Goal: Transaction & Acquisition: Purchase product/service

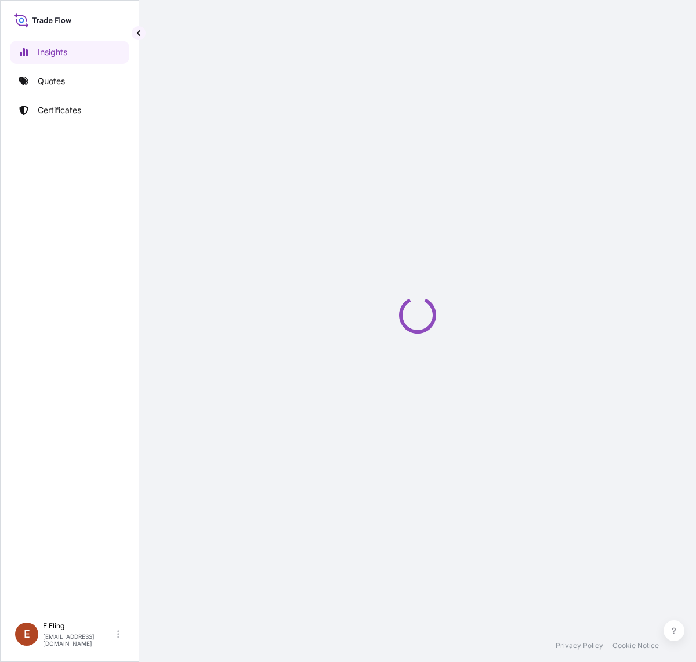
select select "2025"
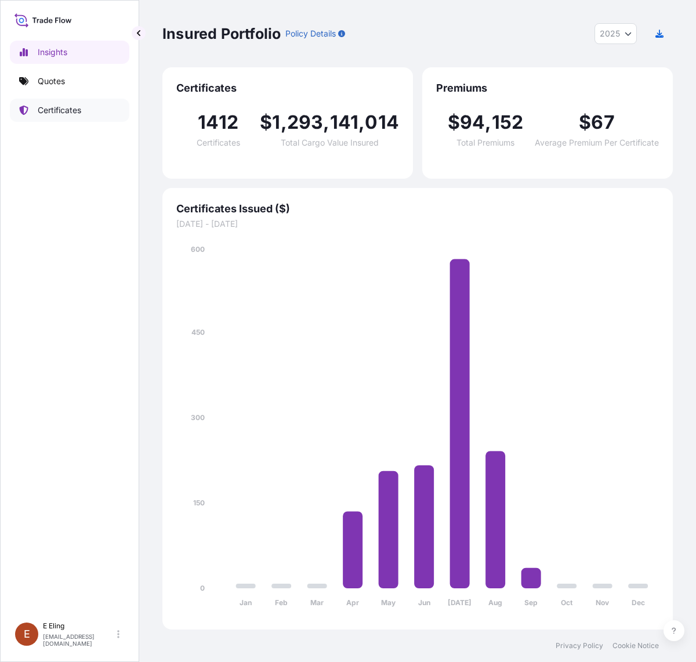
click at [53, 119] on link "Certificates" at bounding box center [69, 110] width 119 height 23
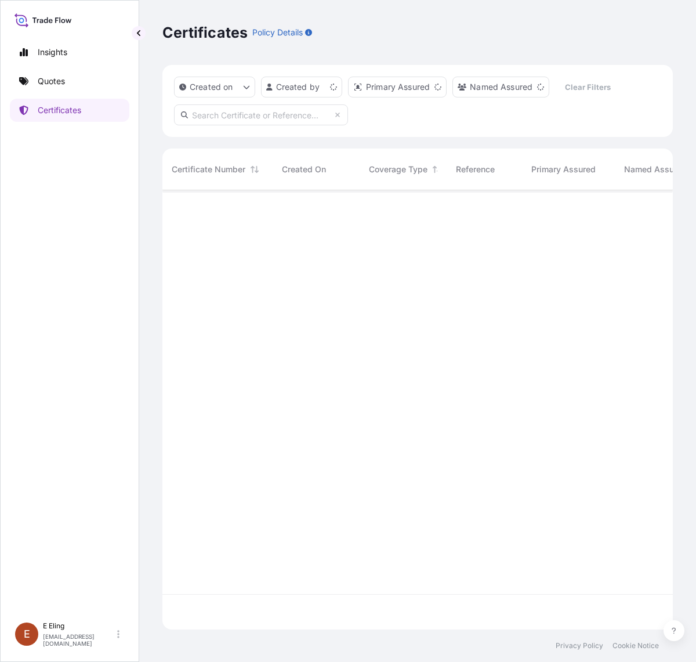
scroll to position [435, 499]
click at [82, 85] on link "Quotes" at bounding box center [69, 81] width 119 height 23
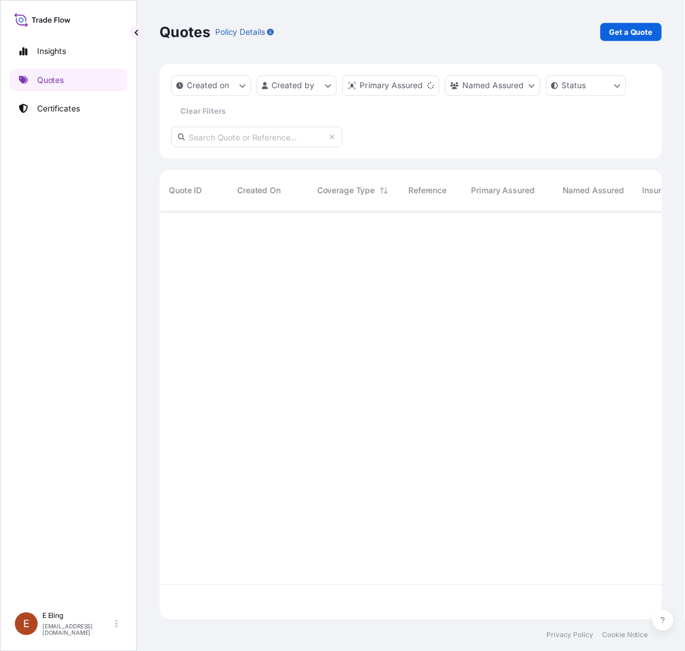
scroll to position [410, 499]
click at [631, 27] on p "Get a Quote" at bounding box center [641, 33] width 44 height 12
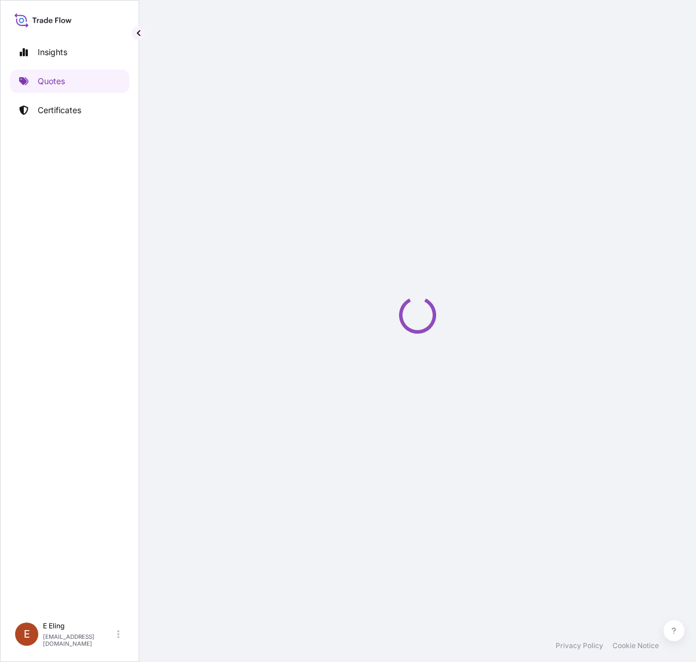
select select "AIR"
select select "27"
select select "Transit"
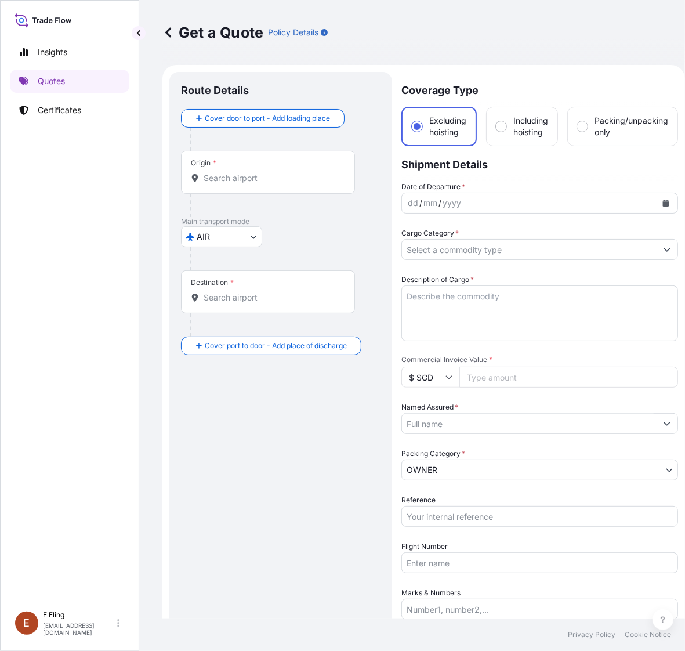
scroll to position [19, 0]
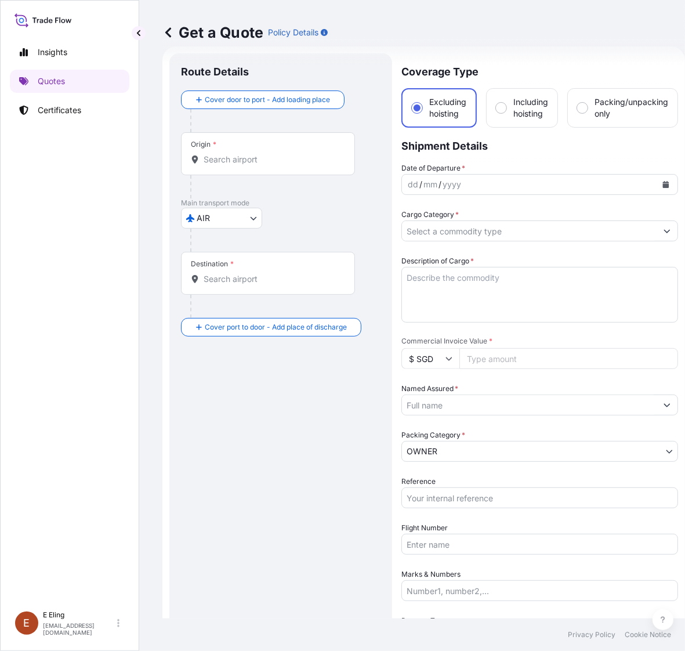
click at [231, 230] on div at bounding box center [285, 239] width 190 height 23
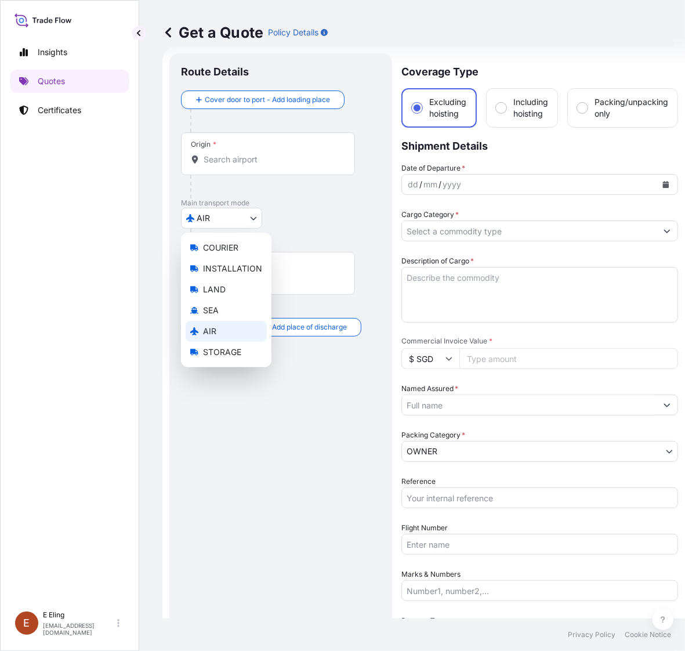
click at [231, 222] on body "Insights Quotes Certificates [PERSON_NAME] [EMAIL_ADDRESS][DOMAIN_NAME] Get a Q…" at bounding box center [337, 325] width 674 height 651
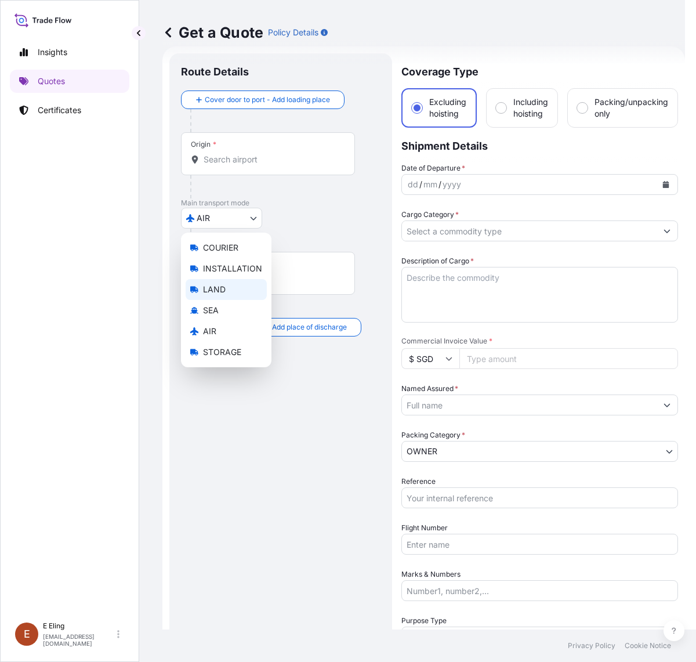
click at [219, 291] on span "LAND" at bounding box center [214, 290] width 23 height 12
select select "LAND"
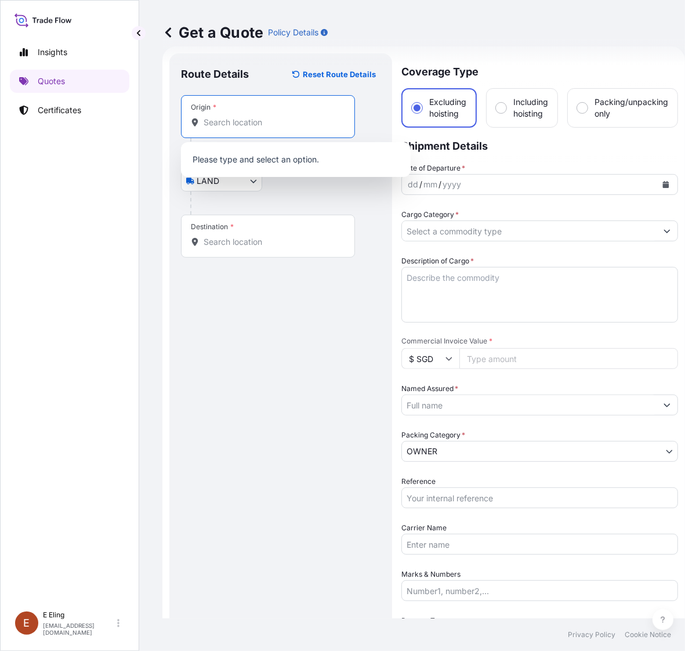
click at [230, 123] on input "Origin *" at bounding box center [272, 123] width 137 height 12
click at [667, 177] on button "Calendar" at bounding box center [665, 184] width 19 height 19
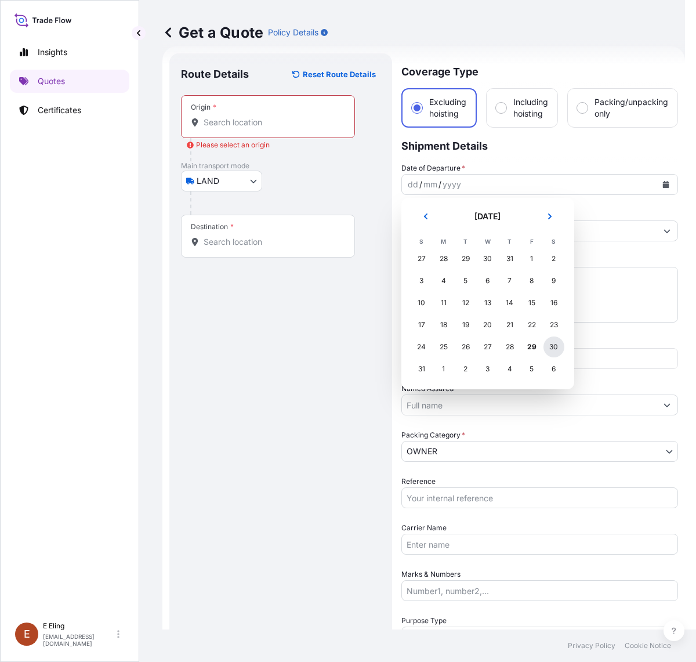
click at [554, 349] on div "30" at bounding box center [553, 346] width 21 height 21
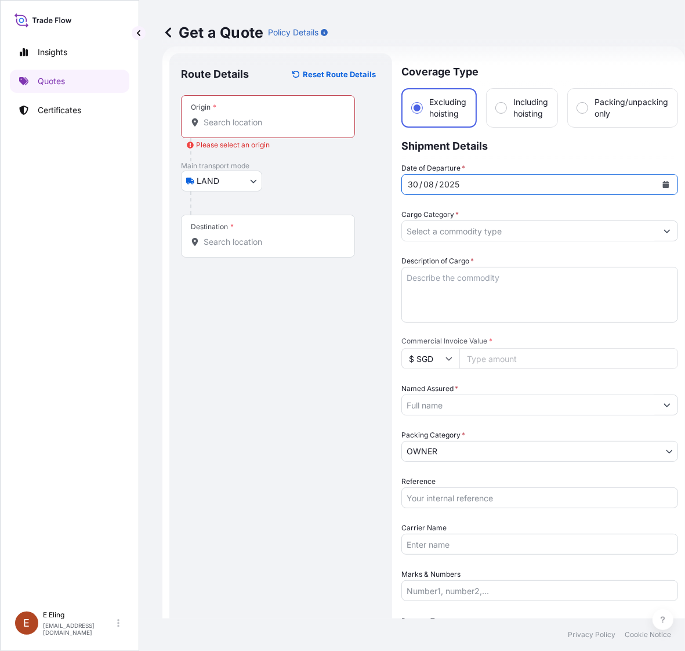
click at [453, 235] on input "Cargo Category *" at bounding box center [529, 230] width 255 height 21
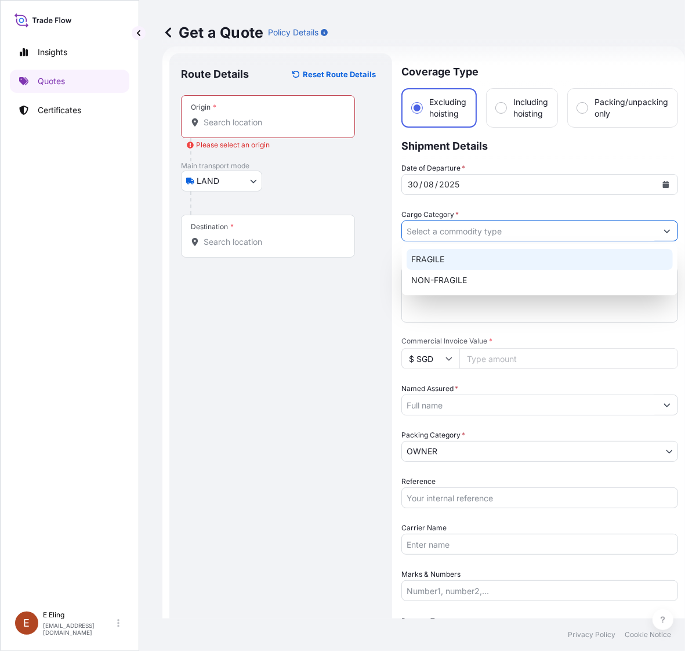
click at [448, 251] on div "FRAGILE" at bounding box center [540, 259] width 266 height 21
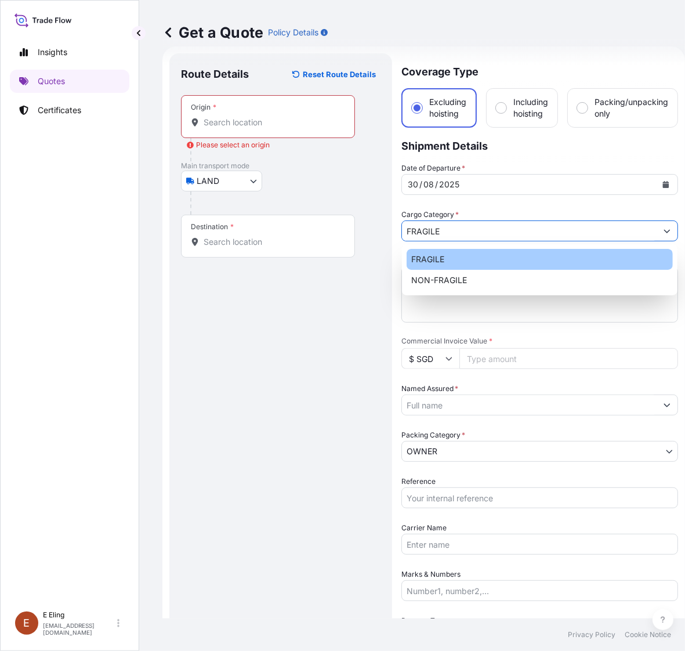
type input "FRAGILE"
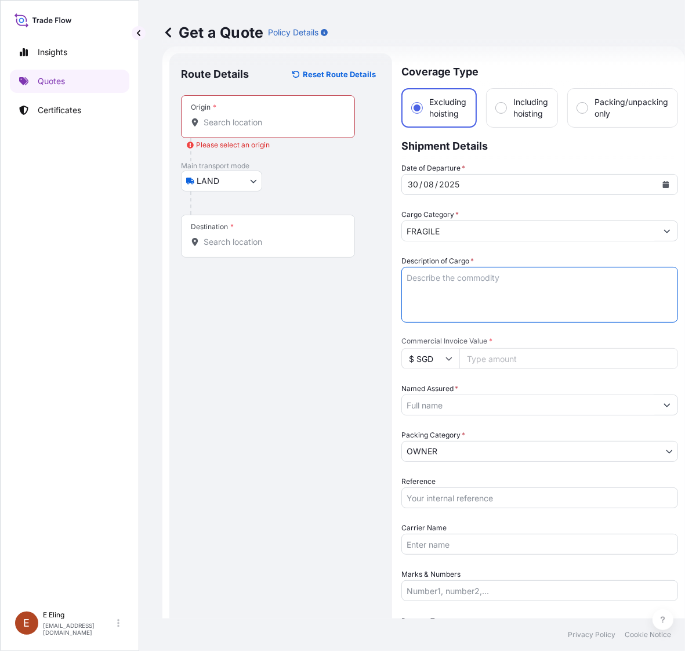
click at [442, 274] on textarea "Description of Cargo *" at bounding box center [539, 295] width 277 height 56
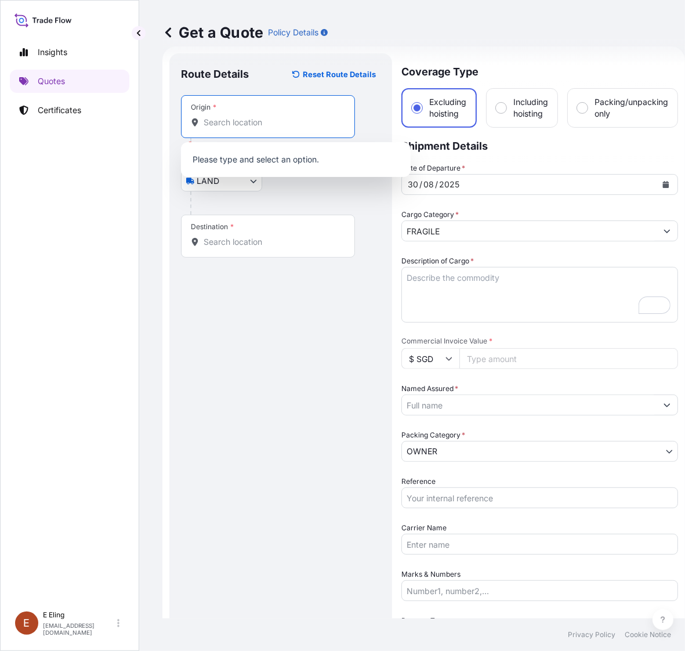
click at [259, 126] on input "Origin * Please select an origin" at bounding box center [272, 123] width 137 height 12
click at [262, 124] on input "Origin * Please select an origin" at bounding box center [272, 123] width 137 height 12
paste input "[STREET_ADDRESS]"
click at [267, 159] on b "[STREET_ADDRESS]" at bounding box center [259, 160] width 79 height 10
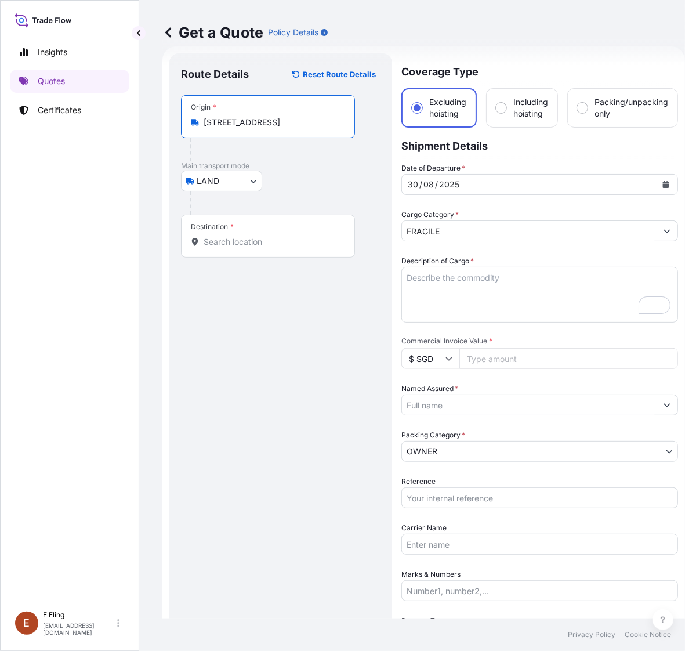
click at [242, 239] on div "Destination *" at bounding box center [268, 236] width 174 height 43
click at [242, 239] on input "Destination *" at bounding box center [272, 242] width 137 height 12
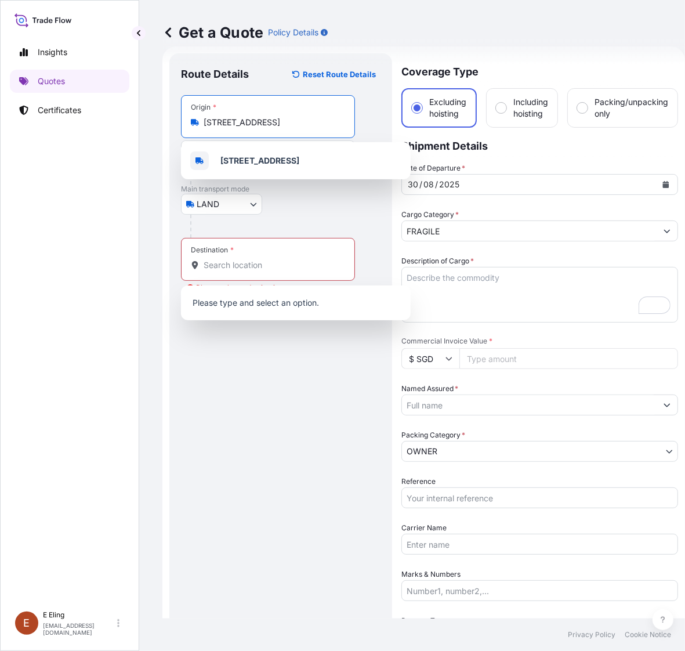
click at [222, 122] on input "[STREET_ADDRESS]" at bounding box center [272, 123] width 137 height 12
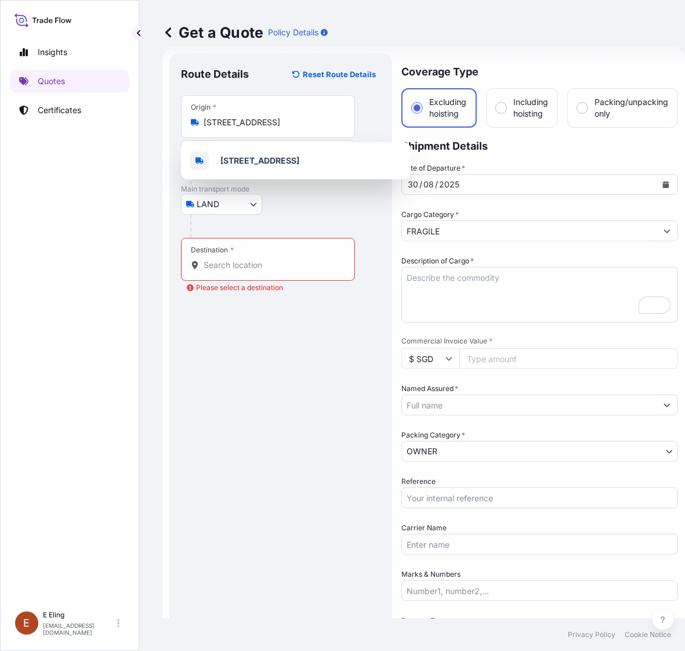
click at [199, 122] on div "[STREET_ADDRESS]" at bounding box center [268, 123] width 154 height 12
click at [204, 122] on input "[STREET_ADDRESS]" at bounding box center [272, 123] width 137 height 12
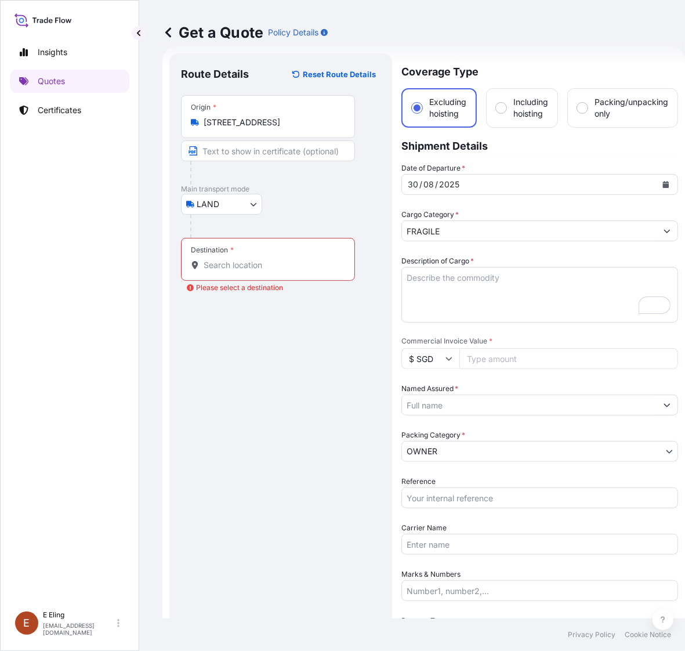
click at [201, 123] on div "[STREET_ADDRESS]" at bounding box center [268, 123] width 154 height 12
click at [204, 123] on input "[STREET_ADDRESS]" at bounding box center [272, 123] width 137 height 12
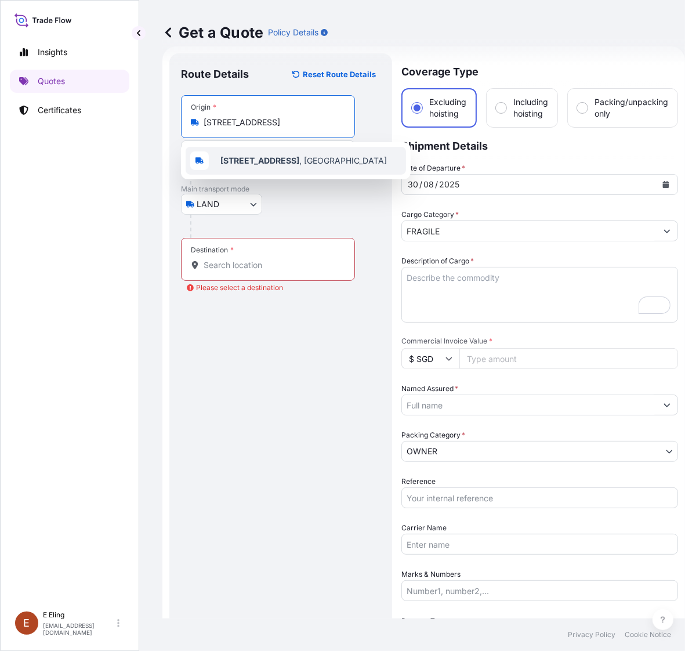
click at [241, 155] on b "[STREET_ADDRESS]" at bounding box center [259, 160] width 79 height 10
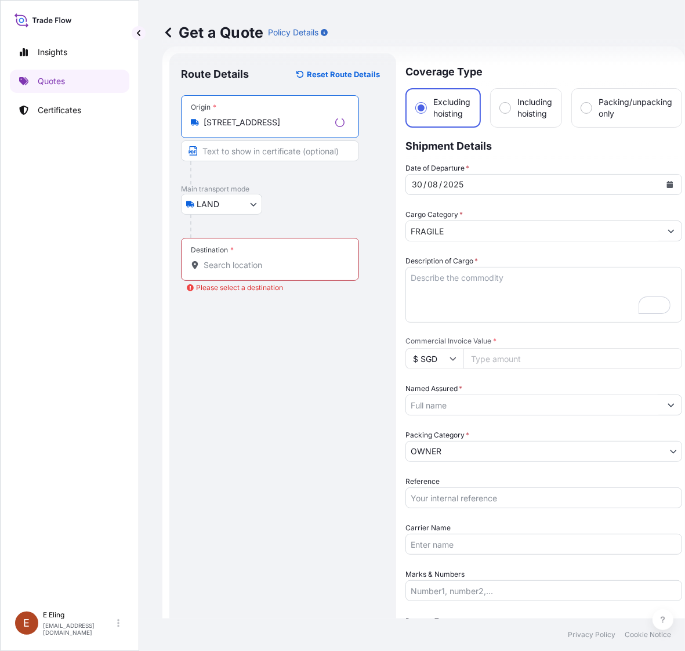
type input "[STREET_ADDRESS]"
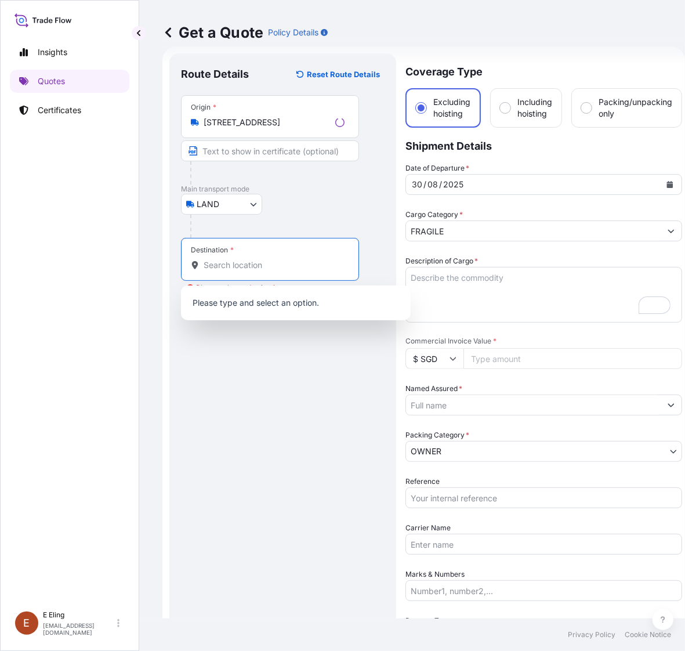
click at [228, 270] on input "Destination * Please select a destination" at bounding box center [274, 265] width 141 height 12
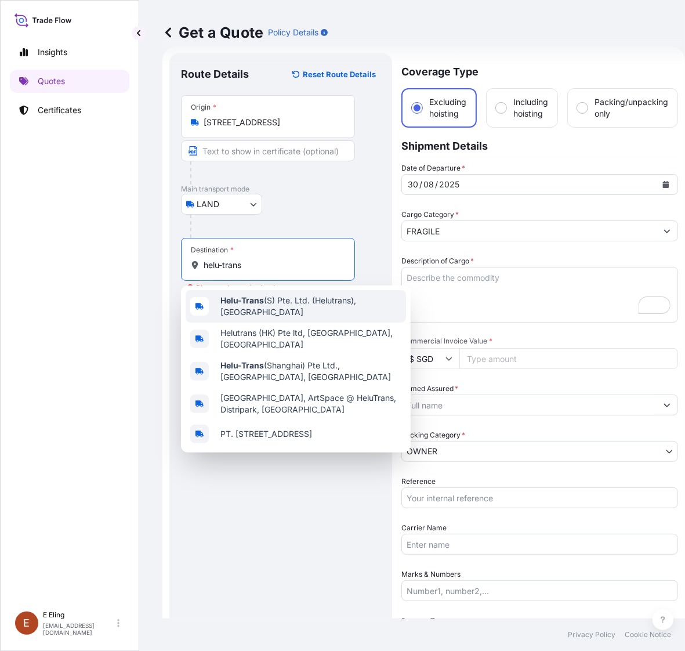
click at [273, 308] on span "Helu-Trans (S) Pte. Ltd. (Helutrans), [GEOGRAPHIC_DATA]" at bounding box center [310, 306] width 181 height 23
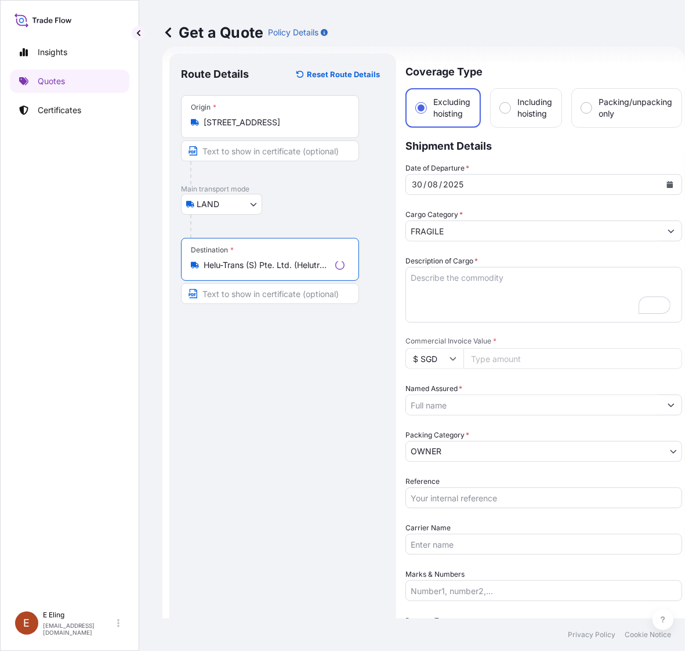
type input "Helu-Trans (S) Pte. Ltd. (Helutrans), [GEOGRAPHIC_DATA]"
click at [445, 280] on textarea "Description of Cargo *" at bounding box center [543, 295] width 277 height 56
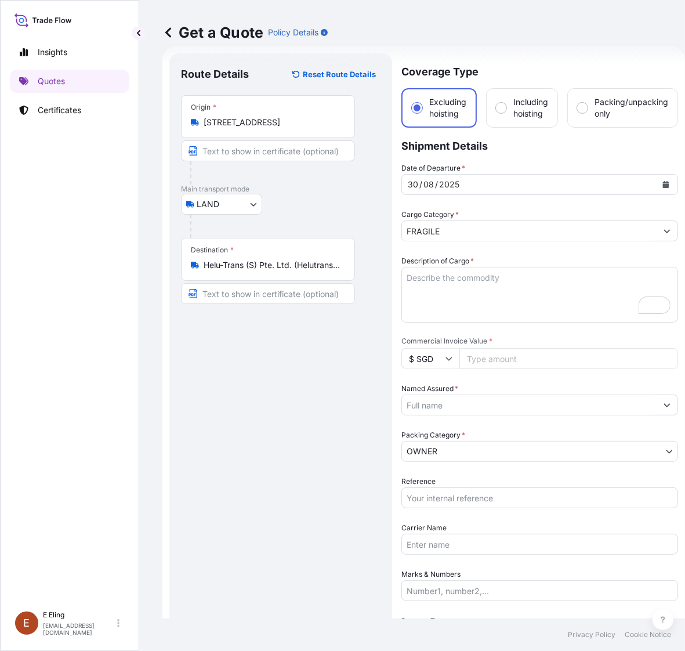
click at [460, 271] on textarea "Description of Cargo *" at bounding box center [539, 295] width 277 height 56
click at [634, 278] on textarea "Inland Transit including de-installation, packing and crating on site." at bounding box center [539, 295] width 277 height 56
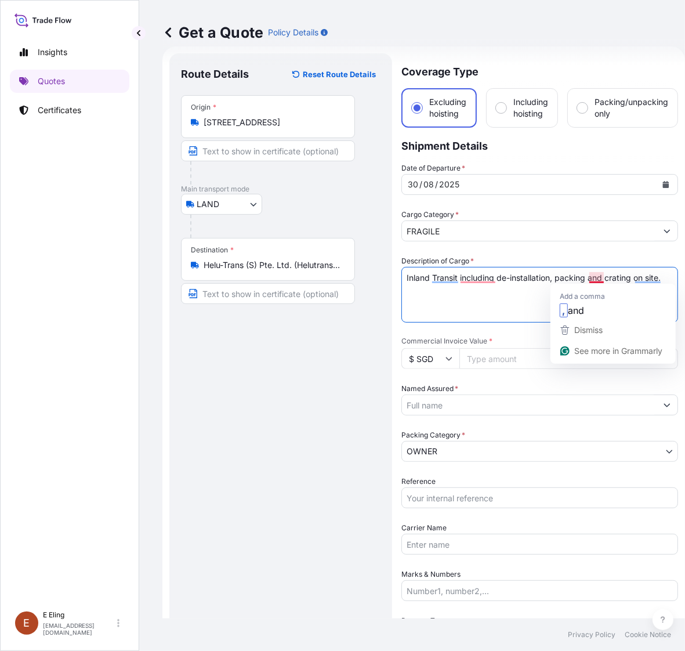
click at [593, 276] on textarea "Inland Transit including de-installation, packing and crating on site." at bounding box center [539, 295] width 277 height 56
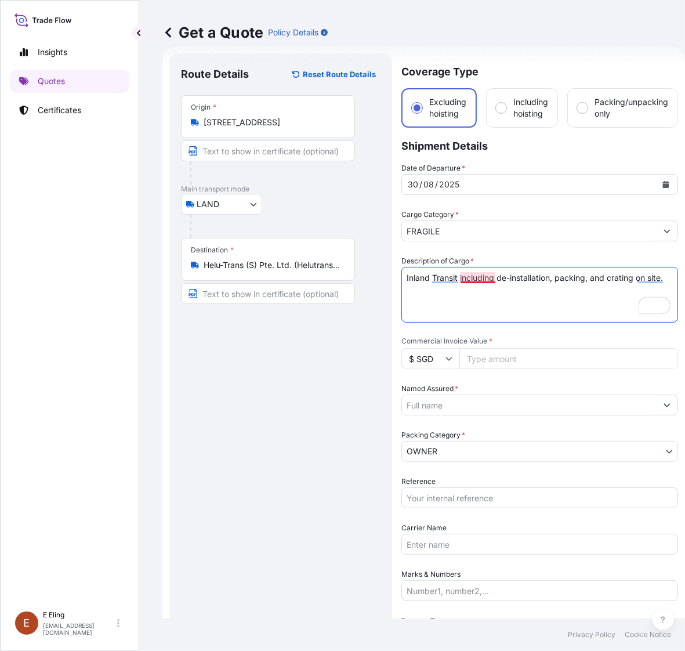
click at [474, 280] on textarea "Inland Transit including de-installation, packing, and crating on site." at bounding box center [539, 295] width 277 height 56
click at [494, 300] on textarea "Inland Transit, including de-installation, packing, and crating on site." at bounding box center [539, 295] width 277 height 56
click at [656, 277] on textarea "Inland Transit, including de-installation, packing, and crating on site." at bounding box center [539, 295] width 277 height 56
click at [671, 278] on textarea "Inland Transit, including de-installation, packing, and crating on-site." at bounding box center [539, 295] width 277 height 56
click at [462, 299] on textarea "Inland Transit, including de-installation, packing, and crating on-site." at bounding box center [539, 295] width 277 height 56
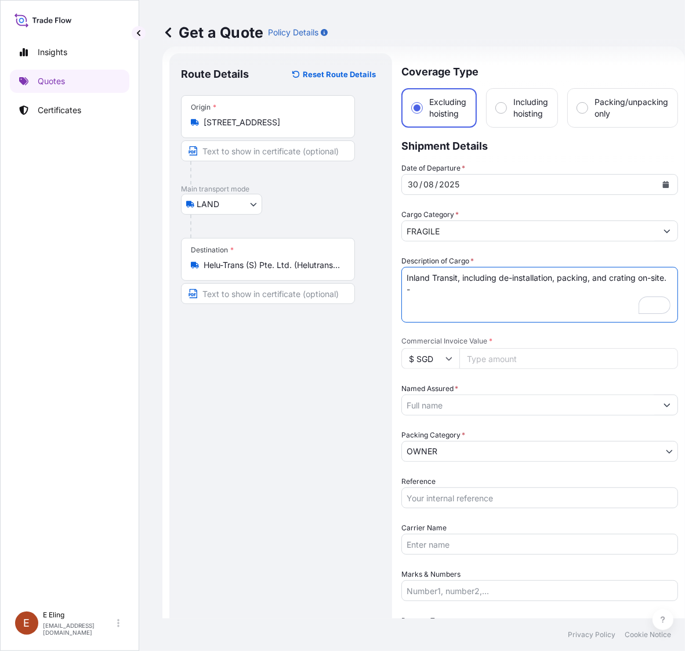
paste textarea "THE PEACOCK by [PERSON_NAME] van der [PERSON_NAME]"
click at [406, 314] on textarea "Inland Transit, including de-installation, packing, and crating on-site. -THE P…" at bounding box center [539, 295] width 277 height 56
click at [598, 292] on textarea "Inland Transit, including de-installation, packing, and crating on-site. -THE P…" at bounding box center [539, 295] width 277 height 56
type textarea "Inland Transit, including de-installation, packing, and crating on-site. -THE P…"
click at [511, 355] on input "Commercial Invoice Value *" at bounding box center [568, 358] width 219 height 21
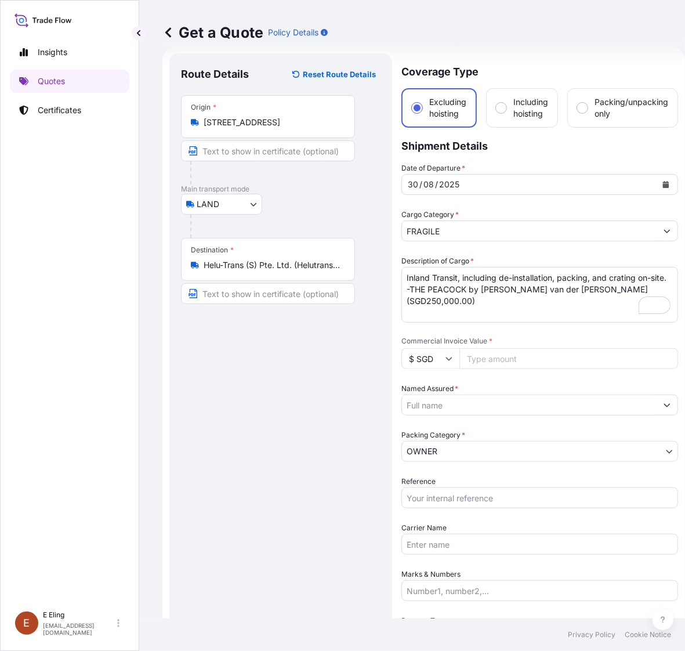
click at [515, 353] on input "Commercial Invoice Value *" at bounding box center [568, 358] width 219 height 21
paste input "250000.00"
type input "250000.00"
click at [476, 406] on input "Named Assured *" at bounding box center [529, 404] width 255 height 21
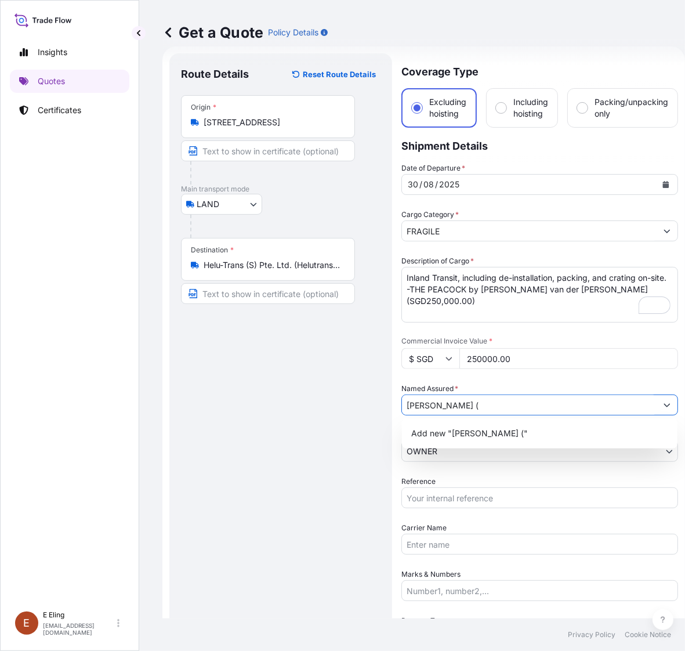
click at [484, 404] on input "[PERSON_NAME] (" at bounding box center [529, 404] width 255 height 21
paste input "AMLS253566AKAK"
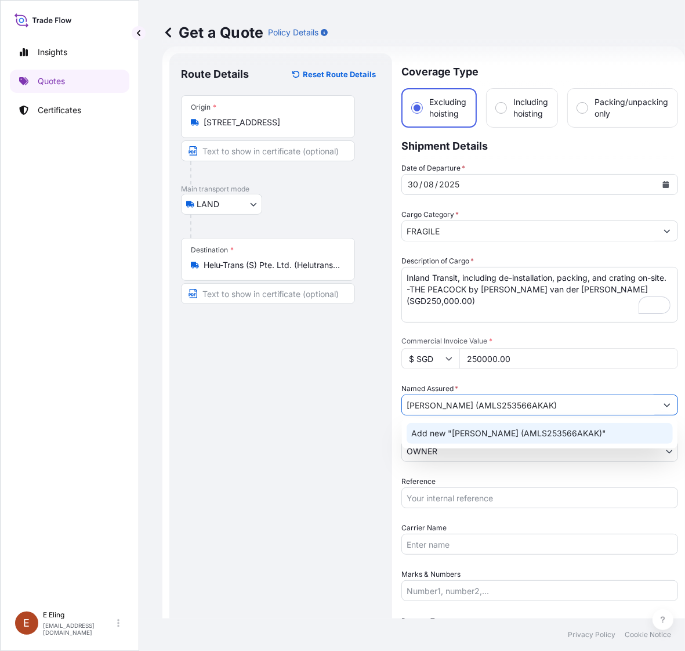
type input "[PERSON_NAME] (AMLS253566AKAK)"
click at [451, 497] on input "Reference" at bounding box center [539, 497] width 277 height 21
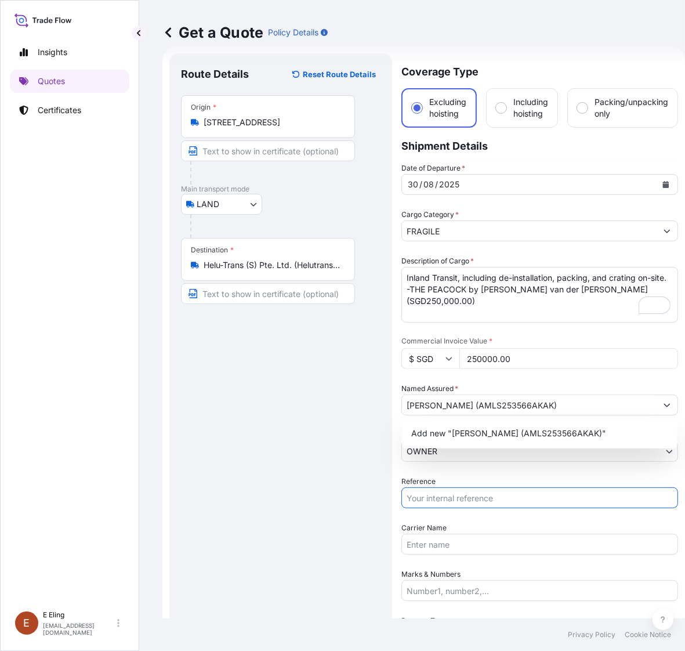
paste input "AMLS253566AKAK"
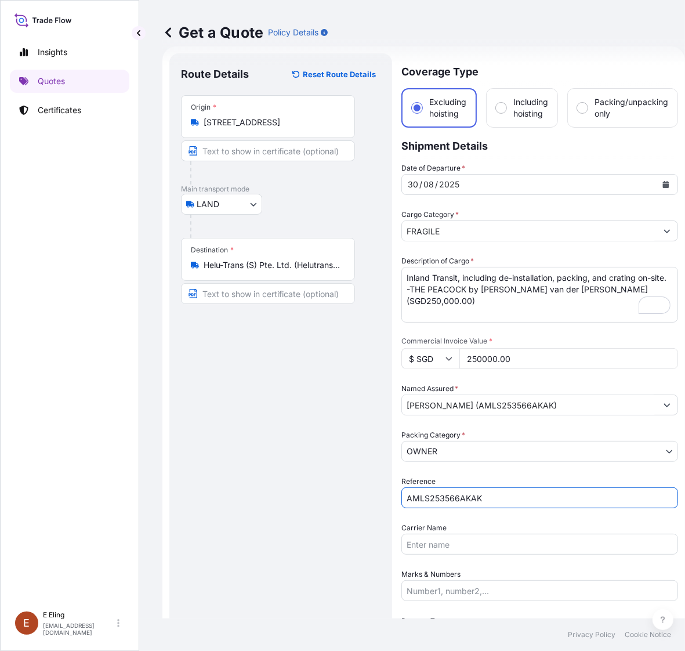
type input "AMLS253566AKAK"
click at [438, 544] on input "Carrier Name" at bounding box center [539, 544] width 277 height 21
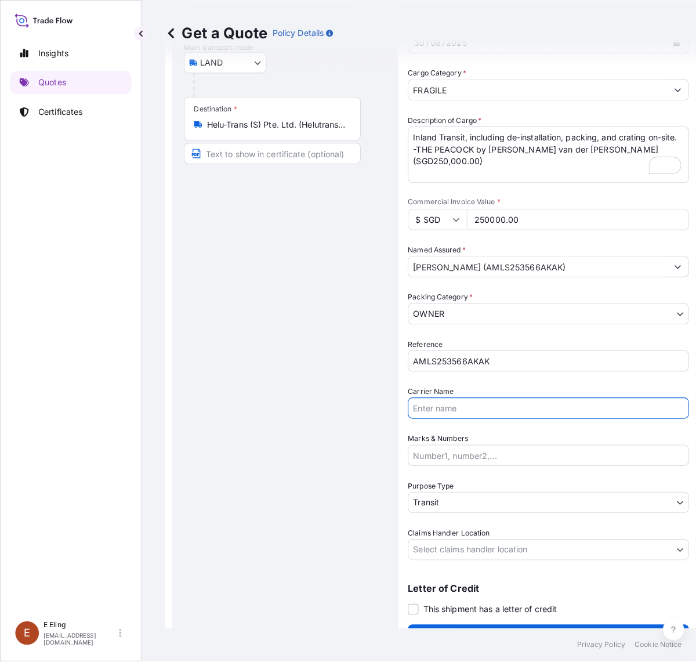
scroll to position [175, 0]
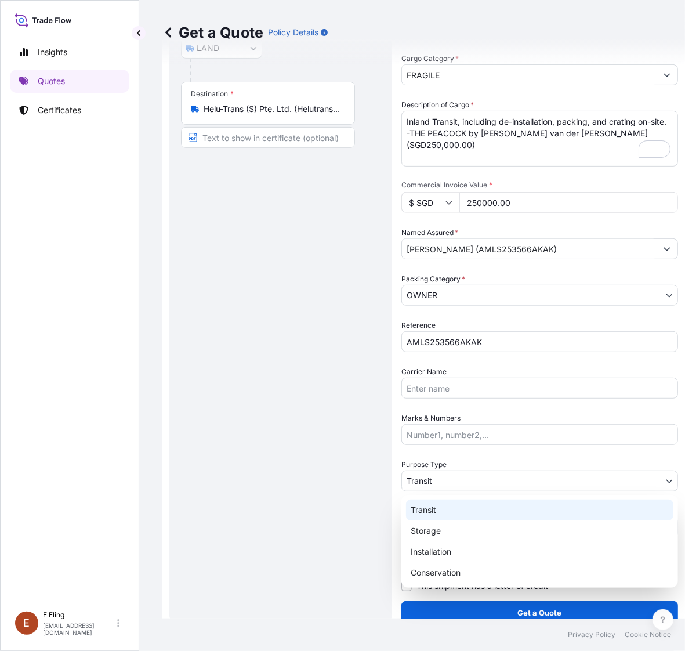
click at [456, 488] on body "Insights Quotes Certificates [PERSON_NAME] [EMAIL_ADDRESS][DOMAIN_NAME] Get a Q…" at bounding box center [337, 325] width 674 height 651
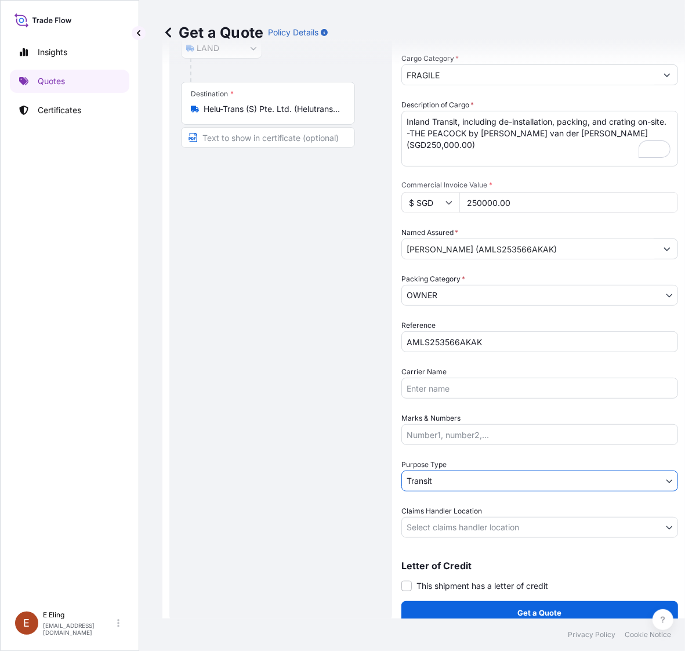
click at [454, 532] on body "Insights Quotes Certificates [PERSON_NAME] [EMAIL_ADDRESS][DOMAIN_NAME] Get a Q…" at bounding box center [342, 325] width 685 height 651
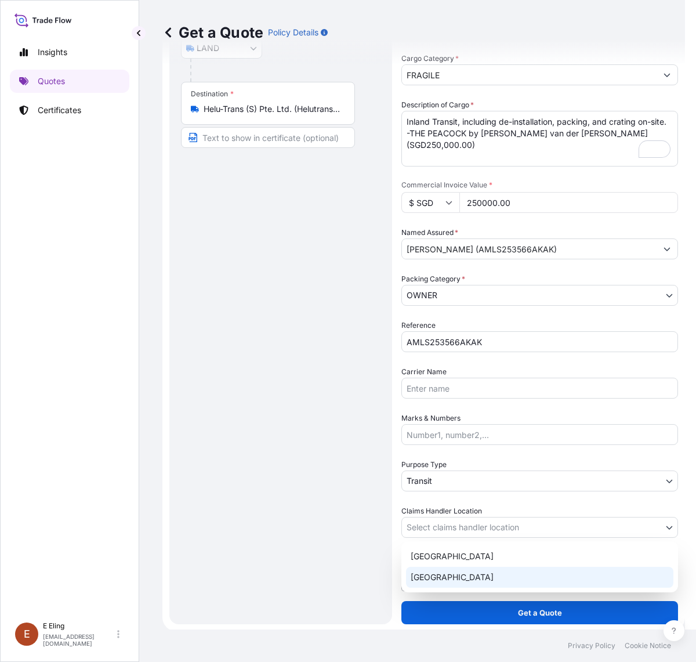
click at [445, 577] on div "[GEOGRAPHIC_DATA]" at bounding box center [539, 577] width 267 height 21
select select "[GEOGRAPHIC_DATA]"
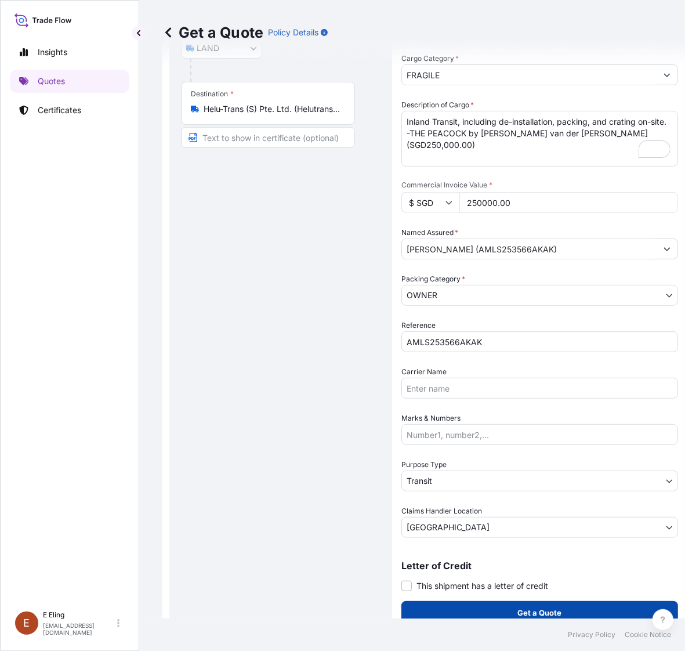
click at [454, 612] on button "Get a Quote" at bounding box center [539, 612] width 277 height 23
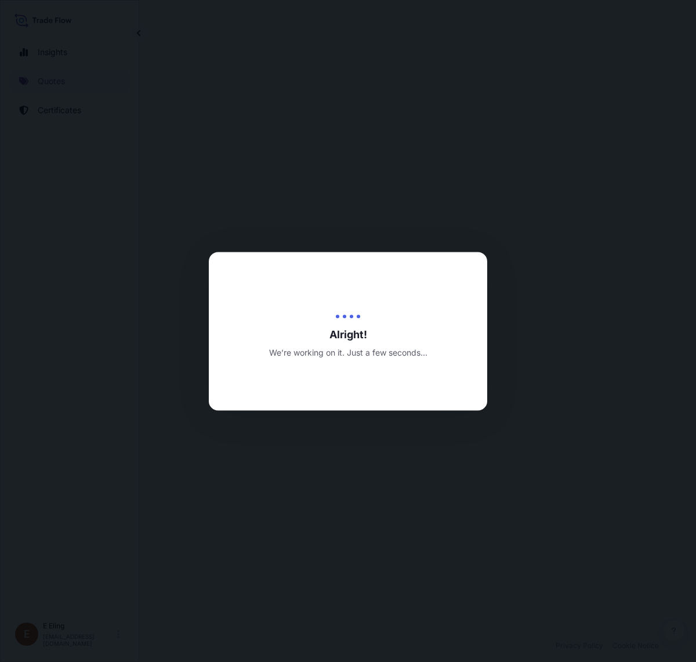
select select "LAND"
select select "Transit"
select select "[GEOGRAPHIC_DATA]"
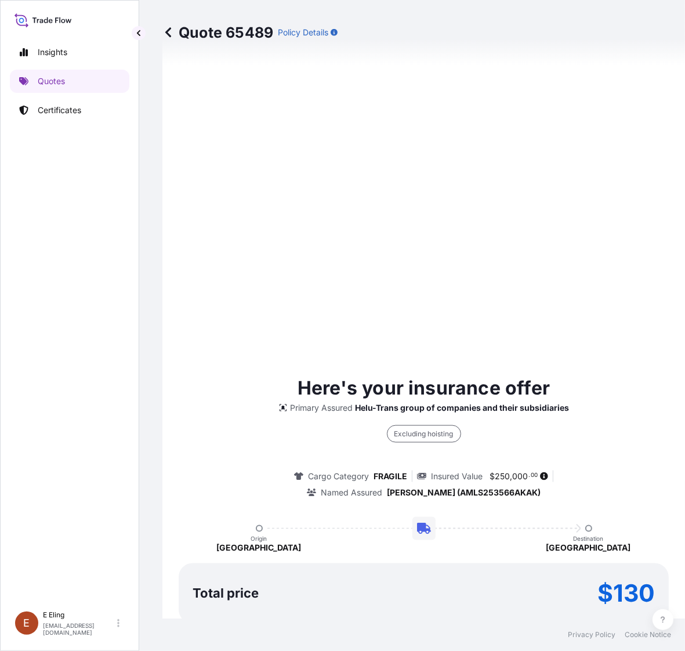
scroll to position [1047, 0]
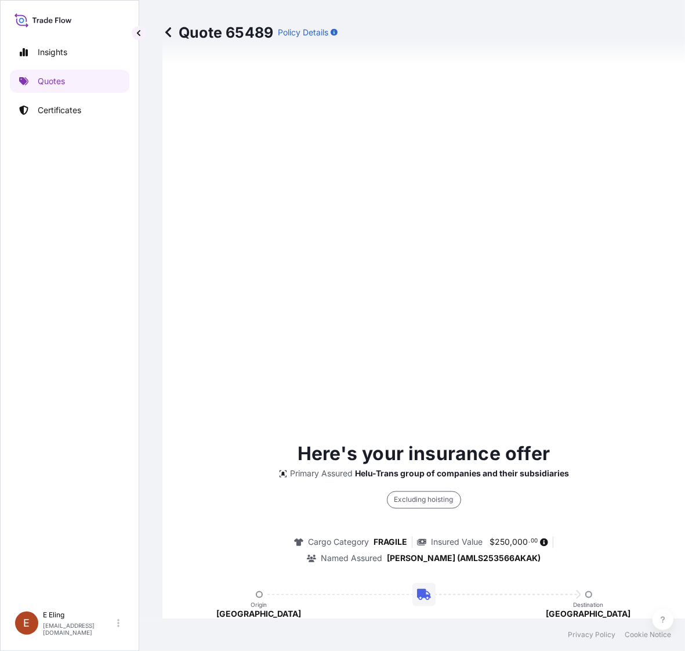
type input "[DATE]"
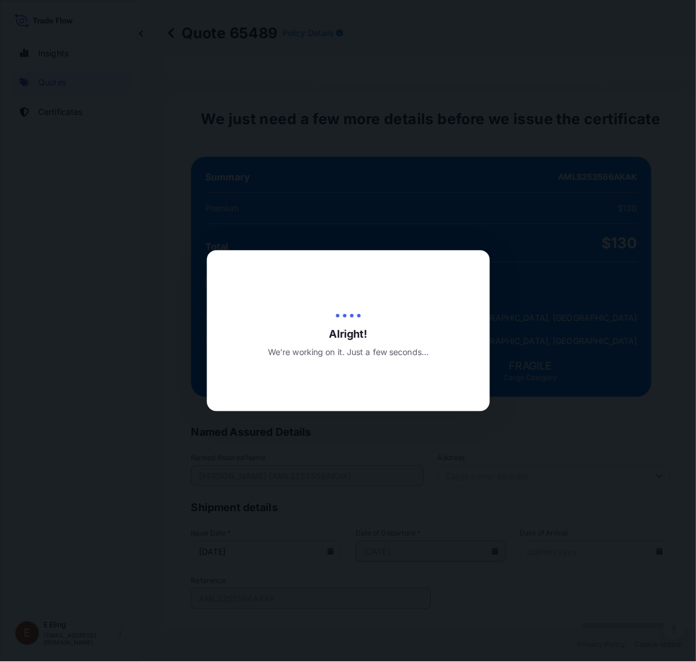
scroll to position [0, 0]
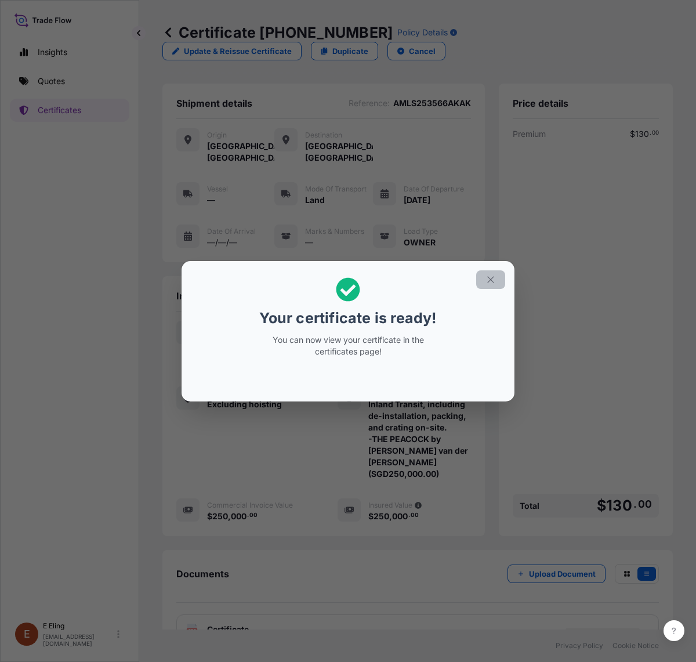
click at [489, 282] on icon "button" at bounding box center [490, 279] width 10 height 10
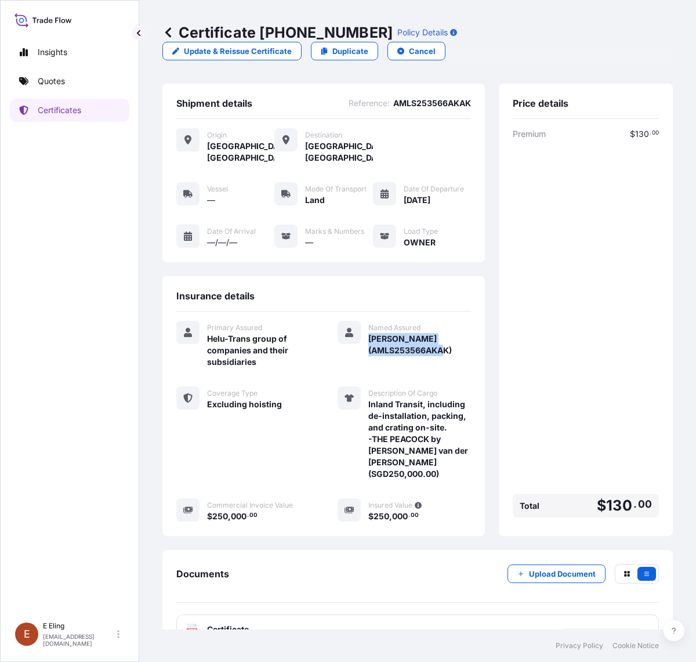
drag, startPoint x: 361, startPoint y: 335, endPoint x: 464, endPoint y: 349, distance: 103.6
click at [464, 349] on div "Insurance details Primary Assured Helu-Trans group of companies and their subsi…" at bounding box center [323, 406] width 322 height 260
copy span "[PERSON_NAME] (AMLS253566AKAK)"
click at [322, 619] on div "PDF Certificate" at bounding box center [417, 629] width 482 height 30
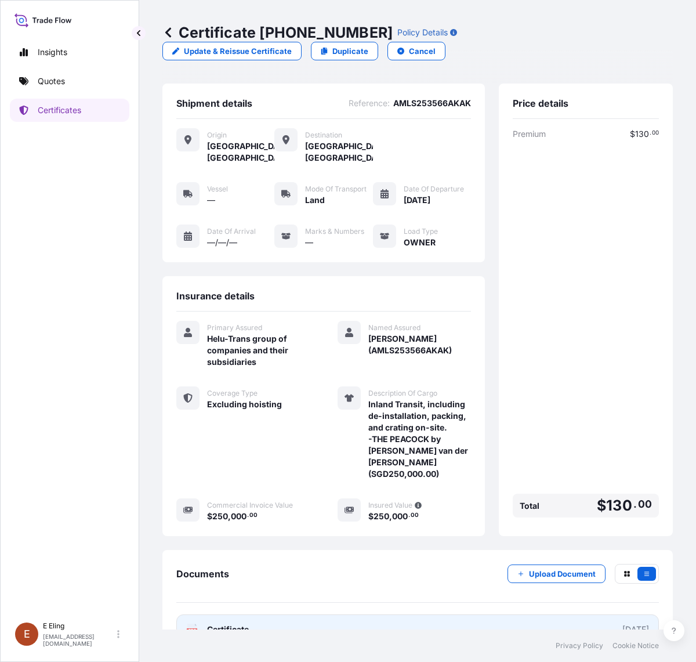
click at [328, 622] on link "PDF Certificate [DATE]" at bounding box center [417, 629] width 482 height 30
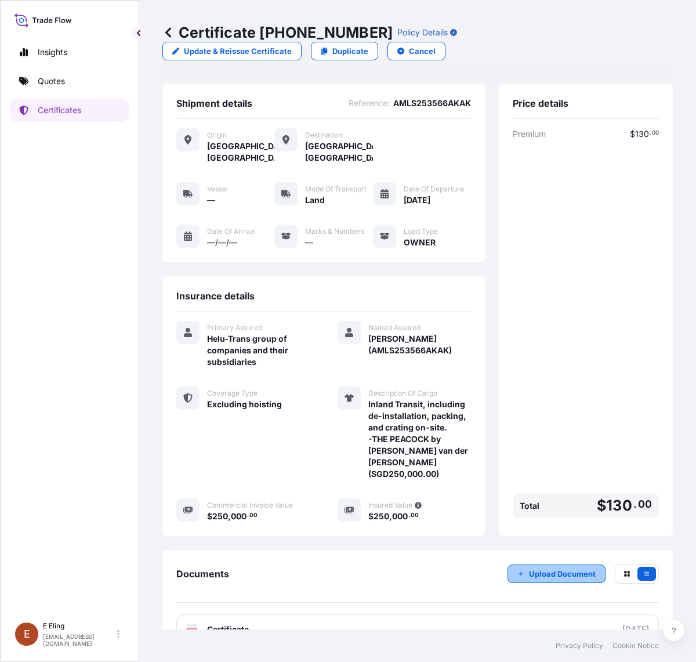
click at [538, 575] on p "Upload Document" at bounding box center [562, 574] width 67 height 12
drag, startPoint x: 263, startPoint y: 30, endPoint x: 361, endPoint y: 32, distance: 98.0
click at [361, 32] on p "Certificate [PHONE_NUMBER]" at bounding box center [277, 32] width 230 height 19
copy p "[PHONE_NUMBER]"
click at [170, 465] on div "Insurance details Primary Assured Helu-Trans group of companies and their subsi…" at bounding box center [323, 406] width 322 height 260
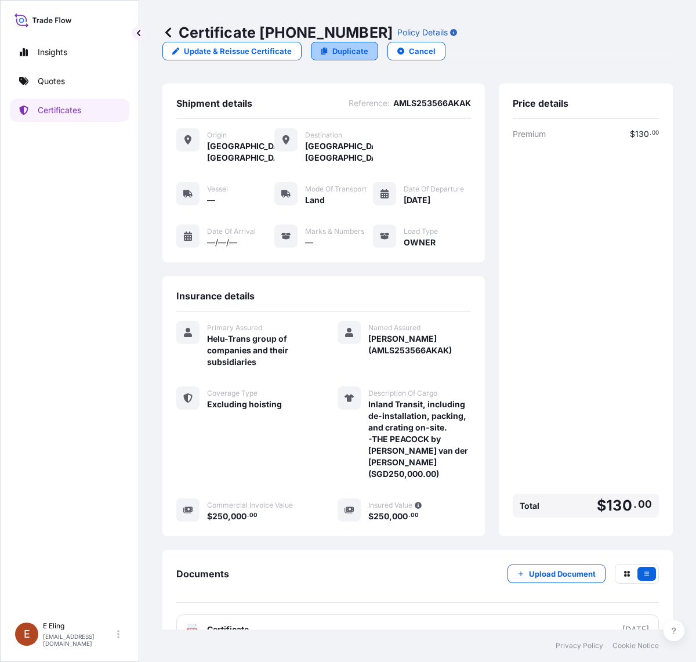
click at [346, 50] on p "Duplicate" at bounding box center [350, 51] width 36 height 12
select select "LAND"
select select "Transit"
select select "[GEOGRAPHIC_DATA]"
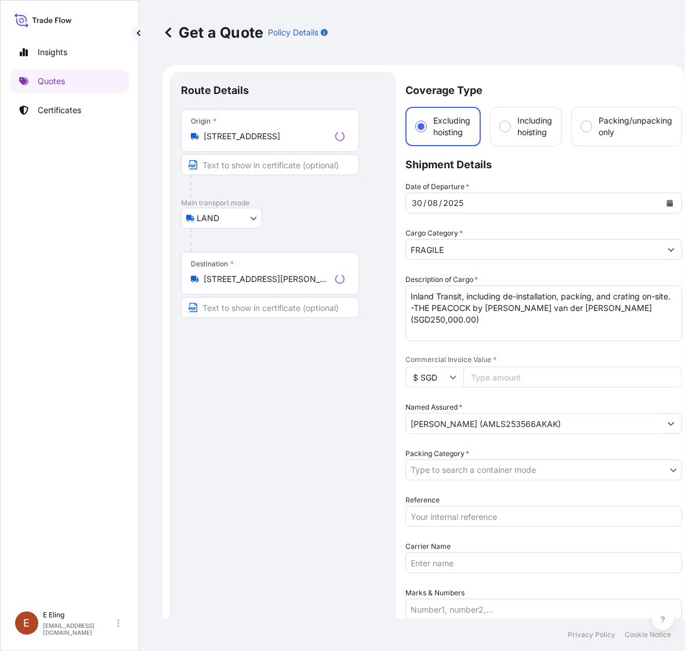
scroll to position [19, 0]
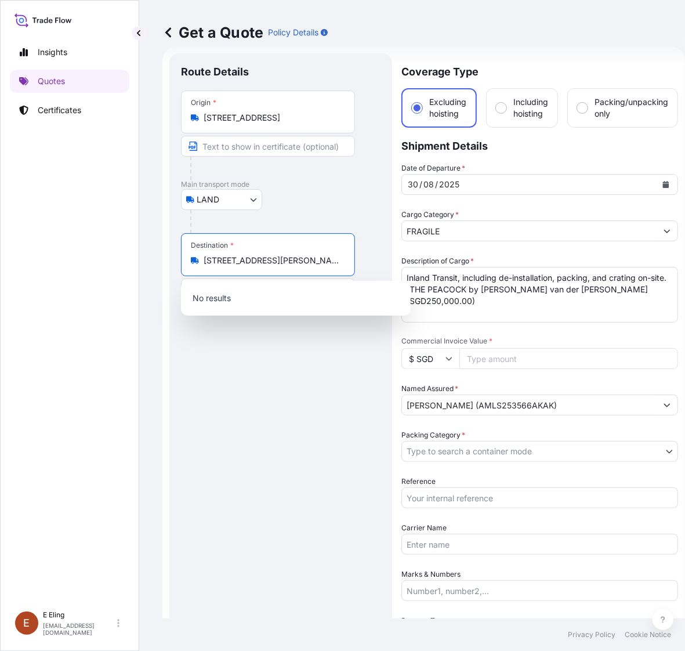
click at [252, 264] on input "[STREET_ADDRESS][PERSON_NAME]" at bounding box center [272, 261] width 137 height 12
click at [287, 124] on div "Origin * [STREET_ADDRESS]" at bounding box center [268, 111] width 174 height 43
click at [287, 124] on input "[STREET_ADDRESS]" at bounding box center [272, 118] width 137 height 12
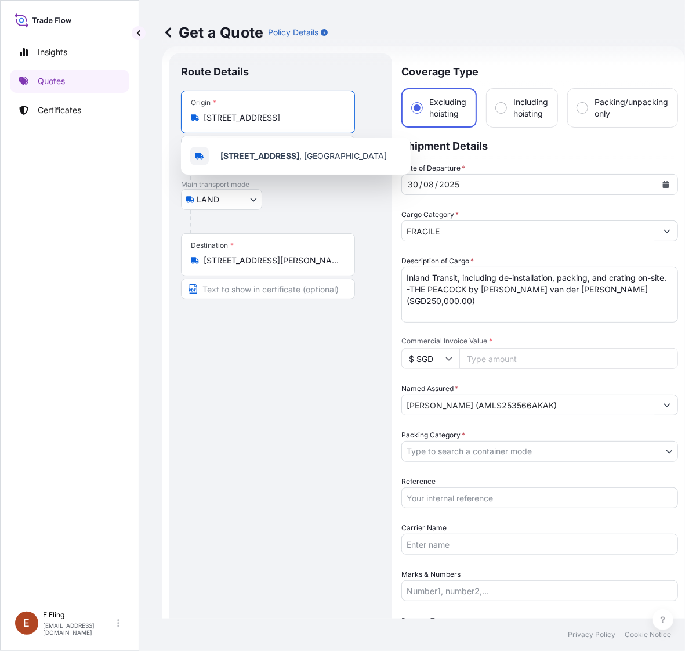
click at [287, 123] on input "[STREET_ADDRESS]" at bounding box center [272, 118] width 137 height 12
paste input "[STREET_ADDRESS][PERSON_NAME]"
drag, startPoint x: 241, startPoint y: 119, endPoint x: 180, endPoint y: 114, distance: 61.6
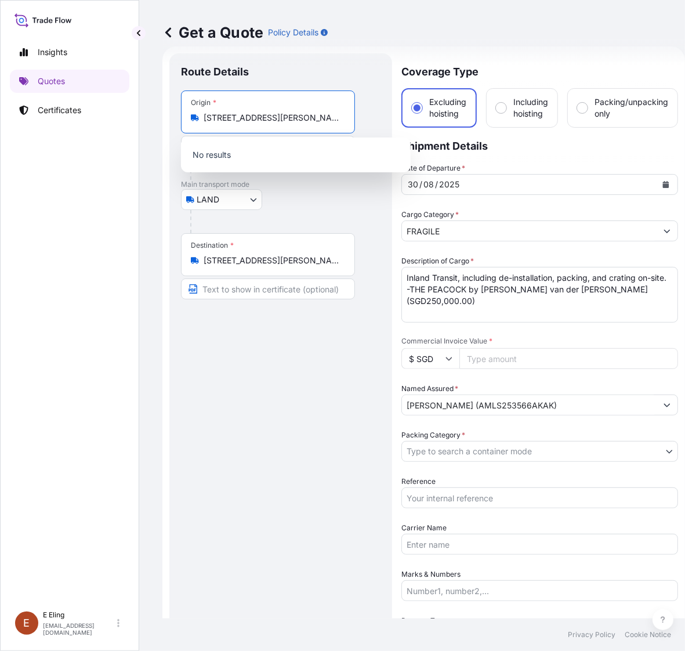
click at [180, 114] on div "Route Details Place of loading Road / [GEOGRAPHIC_DATA] / Inland Origin * [STRE…" at bounding box center [280, 416] width 223 height 727
type input "6"
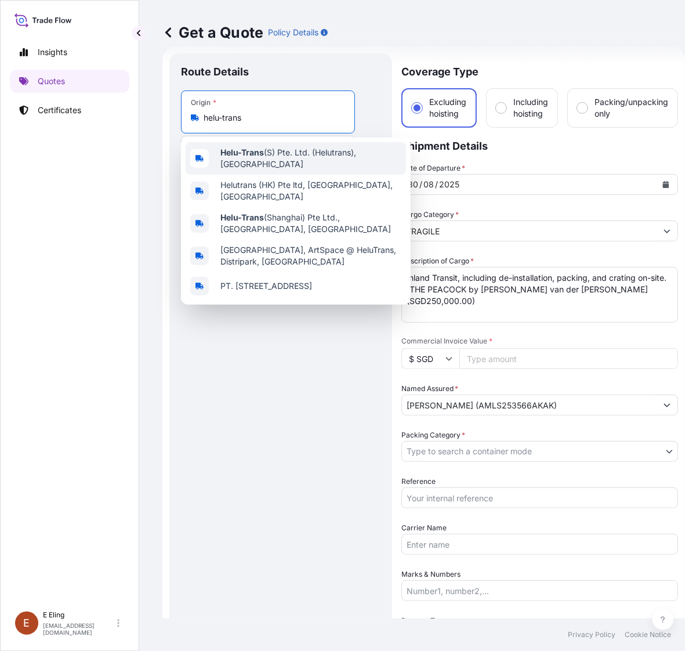
click at [273, 158] on span "Helu-Trans (S) Pte. Ltd. (Helutrans), [GEOGRAPHIC_DATA]" at bounding box center [310, 158] width 181 height 23
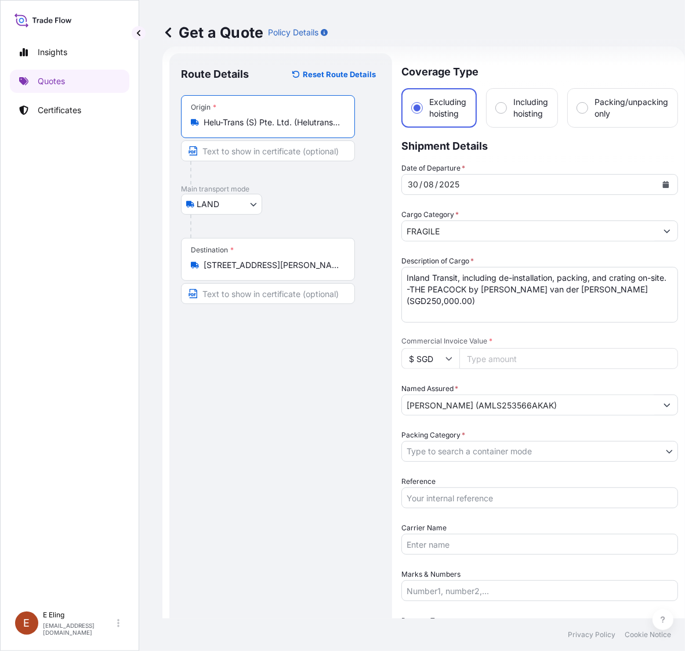
type input "Helu-Trans (S) Pte. Ltd. (Helutrans), [GEOGRAPHIC_DATA]"
click at [354, 206] on div "LAND COURIER INSTALLATION LAND SEA AIR STORAGE" at bounding box center [280, 204] width 199 height 21
click at [271, 114] on div "Origin * Helu-Trans (S) Pte. Ltd. (Helutrans), [GEOGRAPHIC_DATA]" at bounding box center [268, 116] width 174 height 43
click at [271, 117] on input "Helu-Trans (S) Pte. Ltd. (Helutrans), [GEOGRAPHIC_DATA]" at bounding box center [272, 123] width 137 height 12
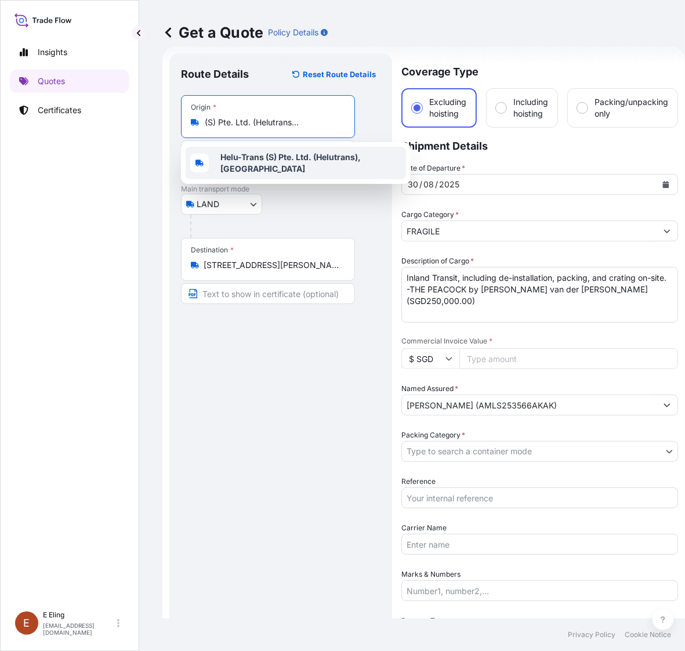
click at [302, 204] on div "LAND COURIER INSTALLATION LAND SEA AIR STORAGE" at bounding box center [280, 204] width 199 height 21
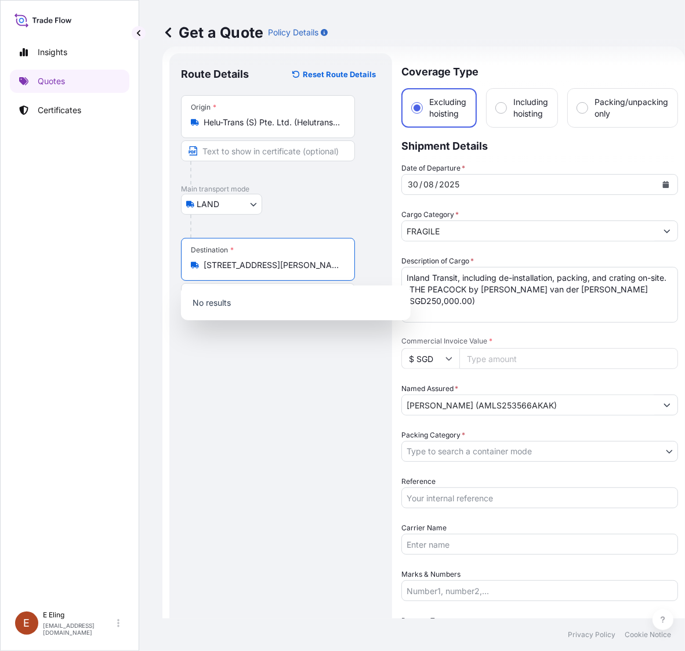
click at [284, 268] on input "[STREET_ADDRESS][PERSON_NAME]" at bounding box center [272, 265] width 137 height 12
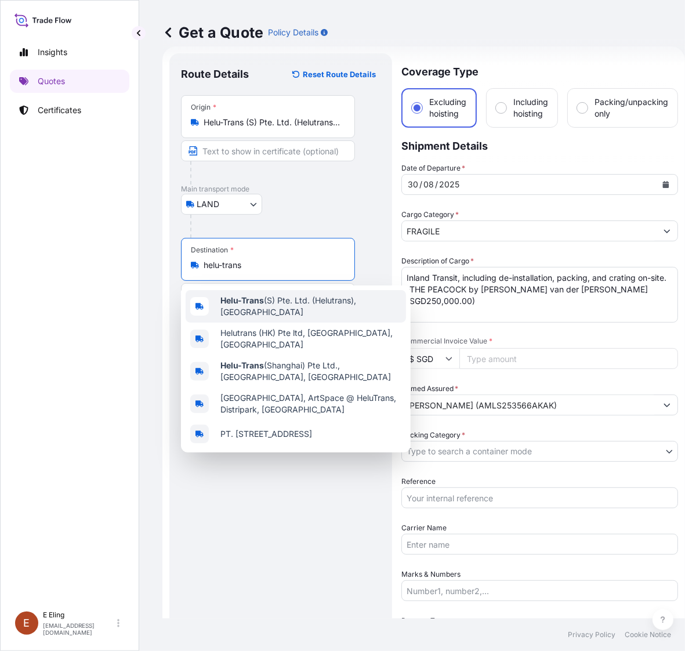
click at [281, 303] on span "Helu-Trans (S) Pte. Ltd. (Helutrans), [GEOGRAPHIC_DATA]" at bounding box center [310, 306] width 181 height 23
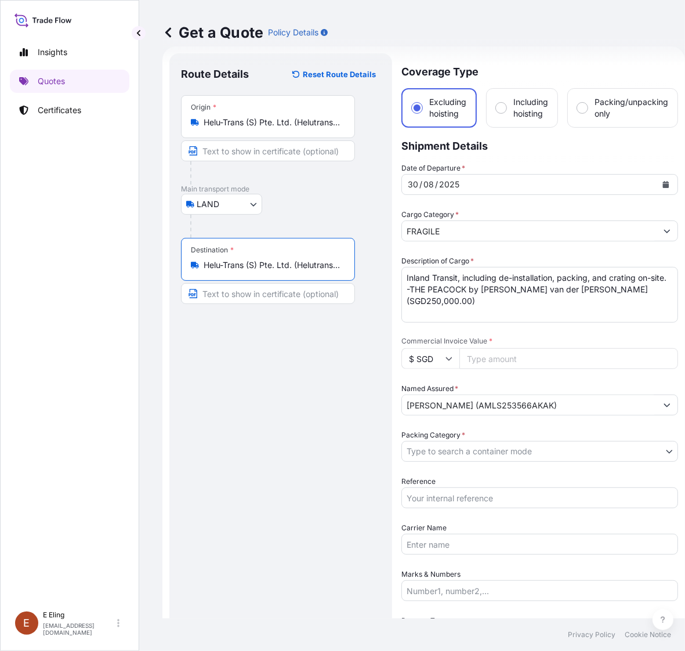
type input "Helu-Trans (S) Pte. Ltd. (Helutrans), [GEOGRAPHIC_DATA]"
drag, startPoint x: 668, startPoint y: 278, endPoint x: 406, endPoint y: 267, distance: 262.3
click at [406, 267] on textarea "Inland Transit, including de-installation, packing, and crating on-site. -THE P…" at bounding box center [539, 295] width 277 height 56
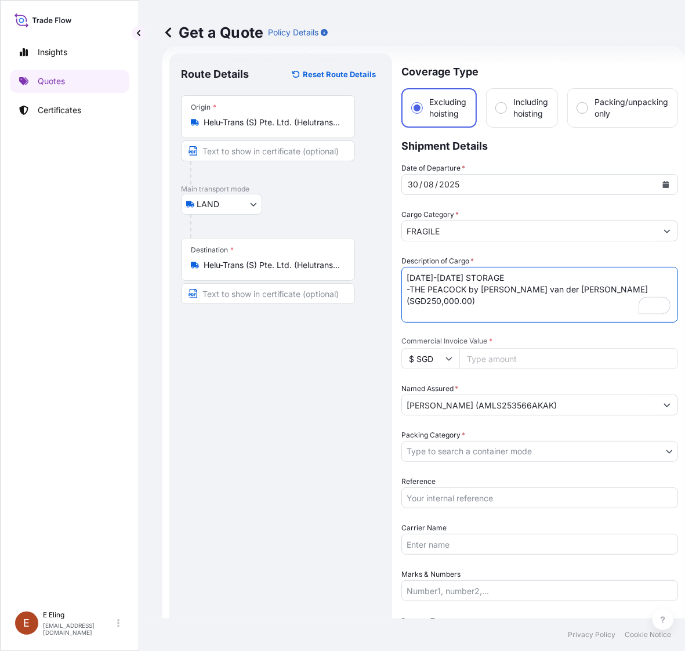
type textarea "[DATE]-[DATE] STORAGE -THE PEACOCK by [PERSON_NAME] van der [PERSON_NAME] (SGD2…"
click at [473, 360] on input "Commercial Invoice Value *" at bounding box center [568, 358] width 219 height 21
type input "2"
type input "250000"
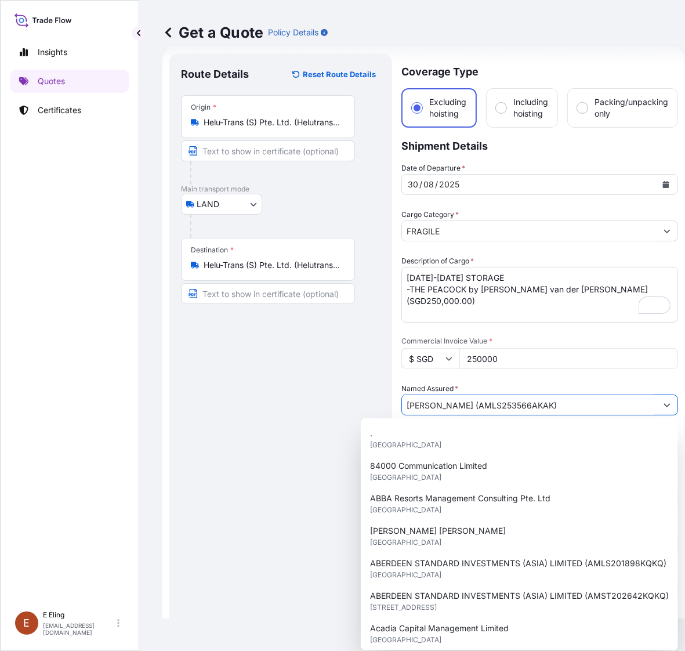
click at [473, 405] on input "[PERSON_NAME] (AMLS253566AKAK)" at bounding box center [529, 404] width 255 height 21
drag, startPoint x: 467, startPoint y: 405, endPoint x: 539, endPoint y: 405, distance: 72.5
click at [539, 405] on input "[PERSON_NAME] (AMLS253566AKAK)" at bounding box center [529, 404] width 255 height 21
paste input "ST253570"
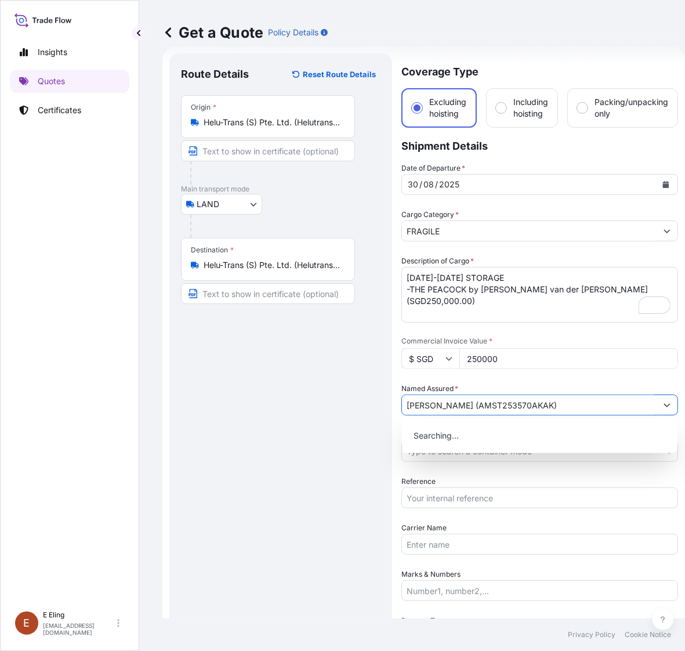
type input "[PERSON_NAME] (AMST253570AKAK)"
drag, startPoint x: 299, startPoint y: 427, endPoint x: 366, endPoint y: 451, distance: 71.7
click at [299, 429] on div "Route Details Reset Route Details Place of loading Road / Inland Road / Inland …" at bounding box center [280, 416] width 199 height 703
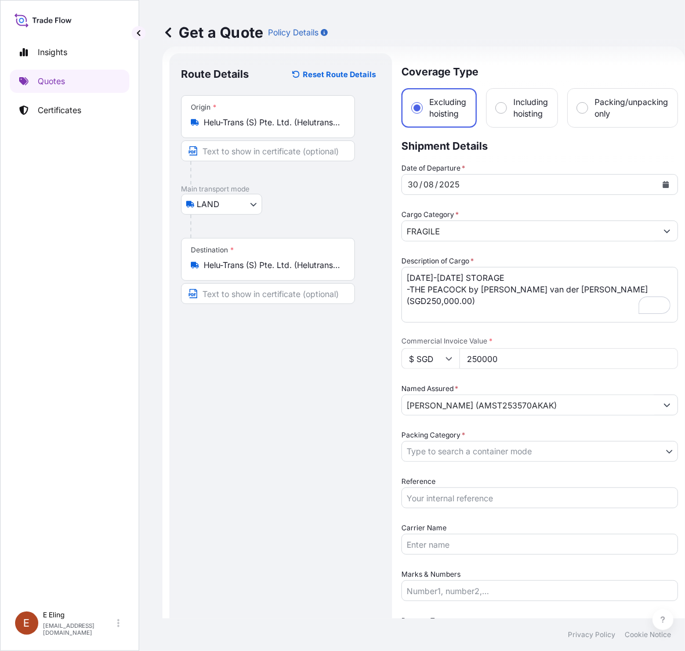
drag, startPoint x: 468, startPoint y: 480, endPoint x: 470, endPoint y: 497, distance: 17.0
click at [470, 493] on div "Reference" at bounding box center [539, 492] width 277 height 32
drag, startPoint x: 470, startPoint y: 497, endPoint x: 468, endPoint y: 488, distance: 9.6
click at [470, 497] on input "Reference" at bounding box center [539, 497] width 277 height 21
paste input "AMST253570AKAK"
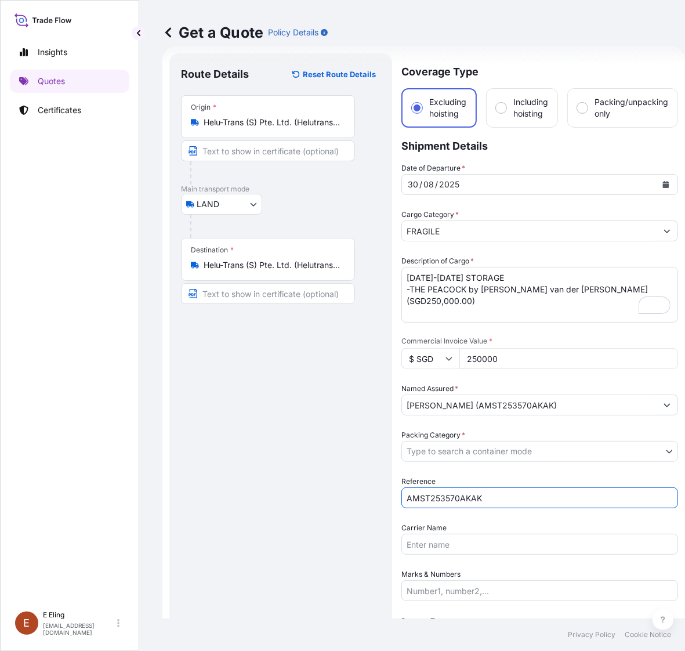
type input "AMST253570AKAK"
click at [447, 453] on body "15 options available. 0 options available. Insights Quotes Certificates [PERSON…" at bounding box center [342, 325] width 685 height 651
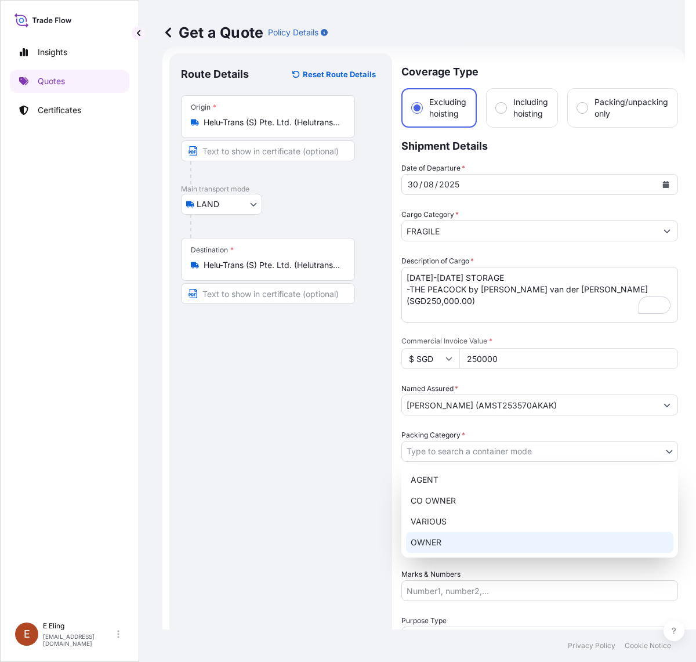
click at [439, 543] on div "OWNER" at bounding box center [539, 542] width 267 height 21
select select "27"
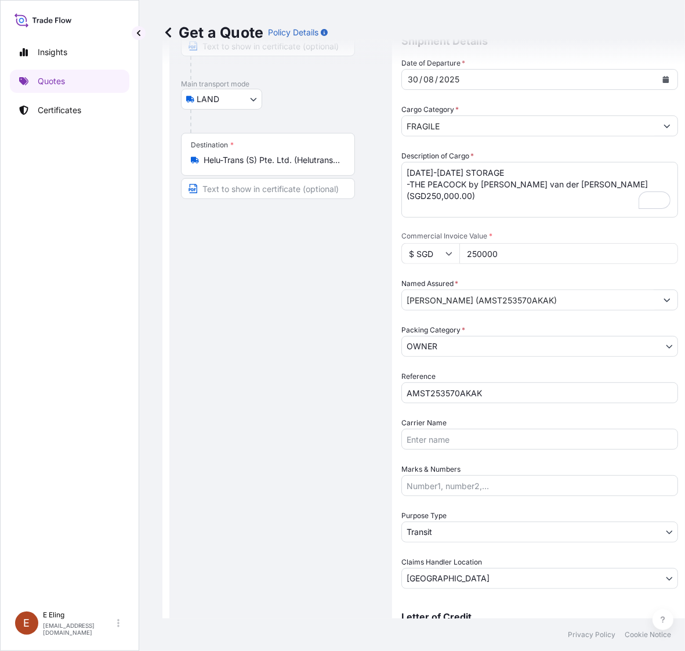
scroll to position [164, 0]
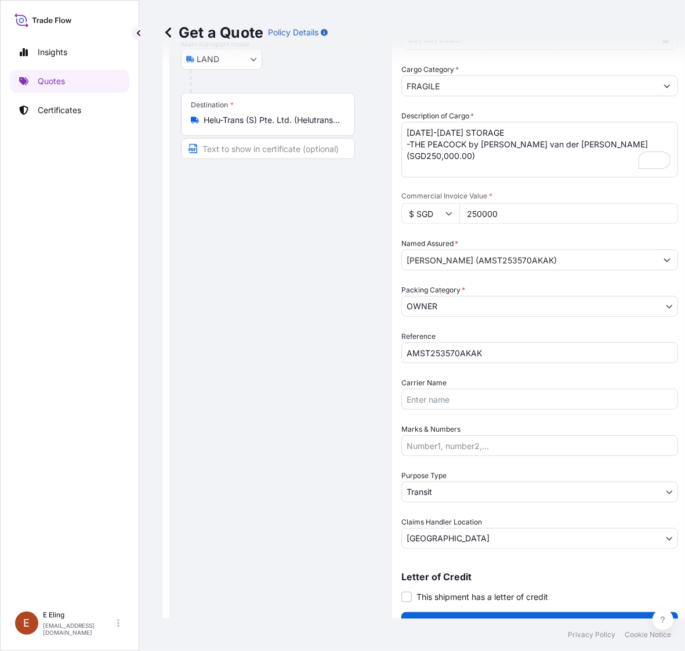
click at [454, 485] on body "Insights Quotes Certificates [PERSON_NAME] [EMAIL_ADDRESS][DOMAIN_NAME] Get a Q…" at bounding box center [342, 325] width 685 height 651
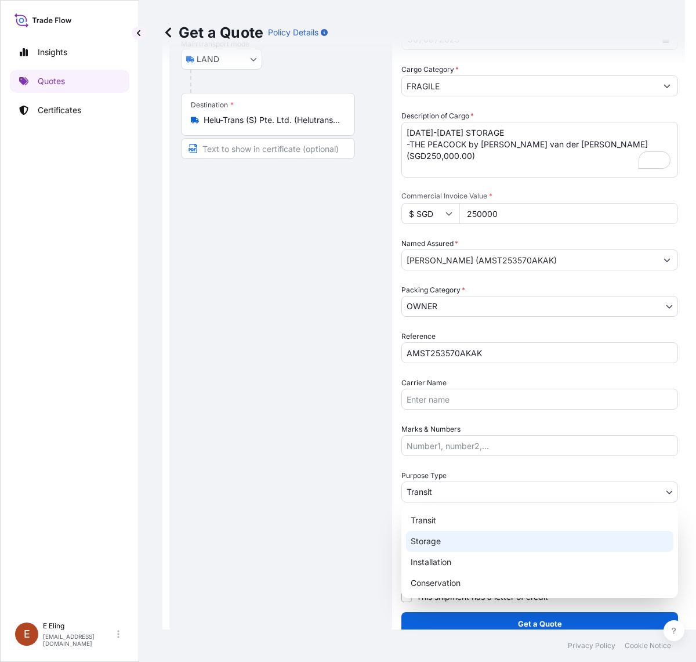
click at [444, 544] on div "Storage" at bounding box center [539, 541] width 267 height 21
select select "Storage"
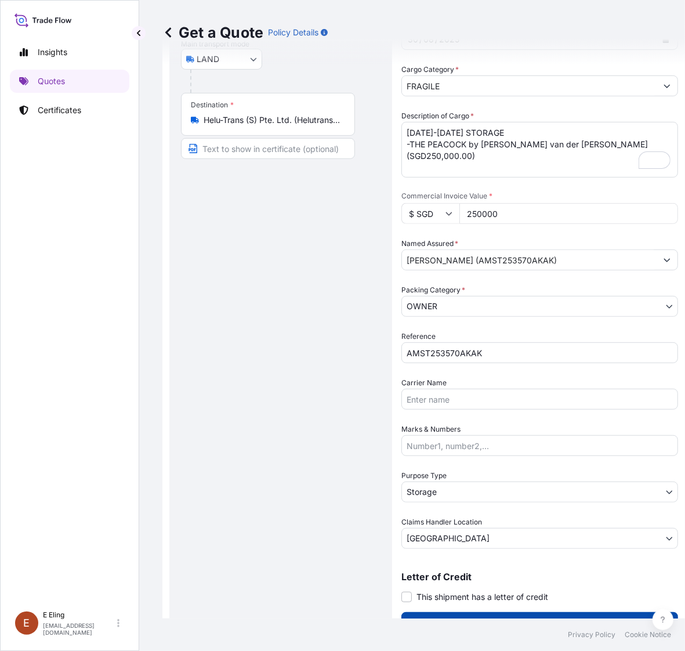
click at [502, 618] on button "Get a Quote" at bounding box center [539, 623] width 277 height 23
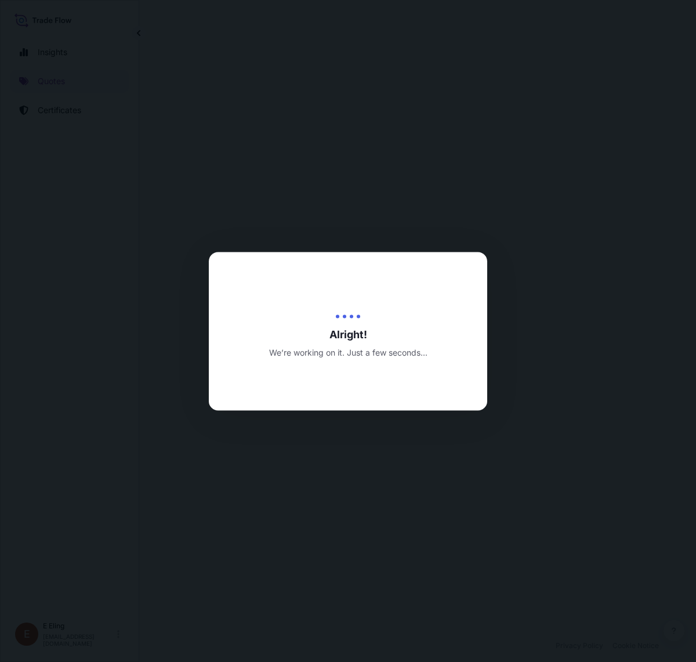
select select "LAND"
select select "Transit"
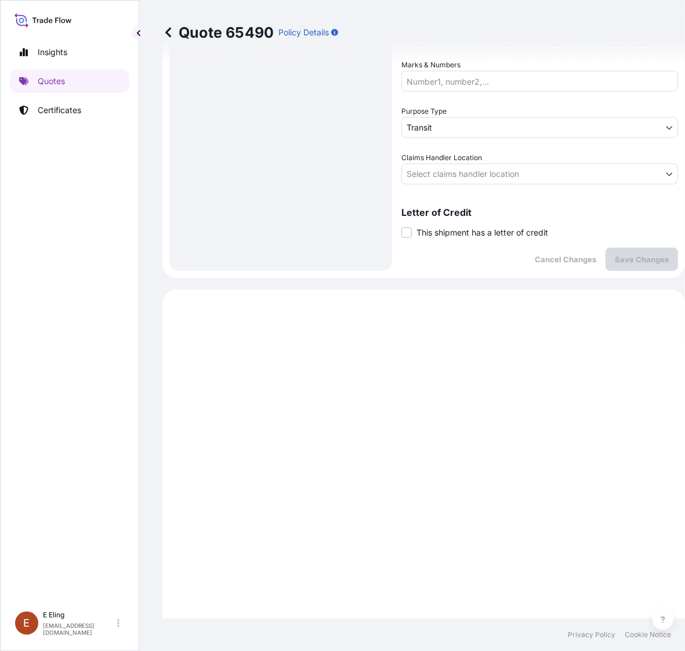
scroll to position [322, 0]
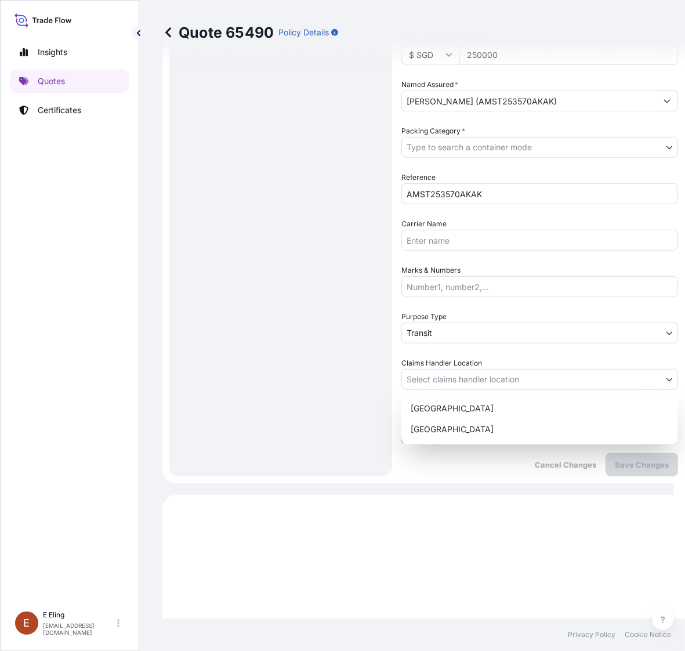
click at [459, 381] on body "Insights Quotes Certificates [PERSON_NAME] [EMAIL_ADDRESS][DOMAIN_NAME] Quote 6…" at bounding box center [337, 325] width 674 height 651
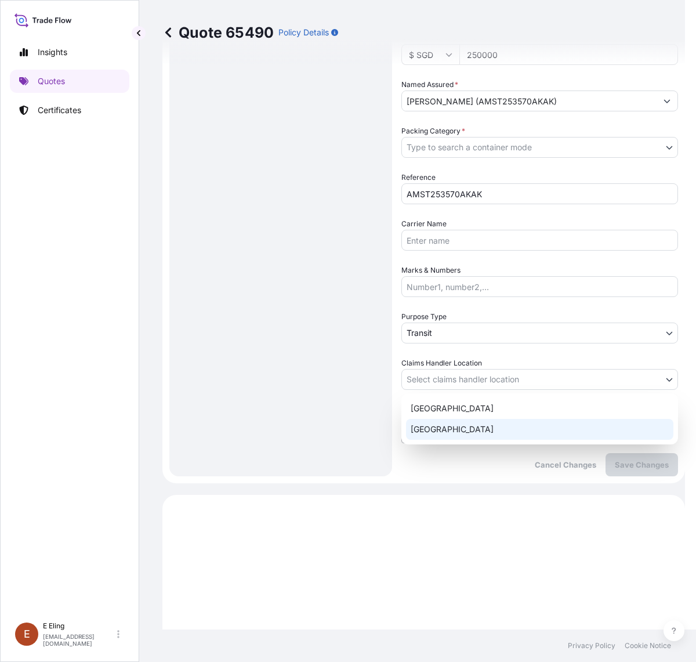
click at [448, 429] on div "[GEOGRAPHIC_DATA]" at bounding box center [539, 429] width 267 height 21
select select "[GEOGRAPHIC_DATA]"
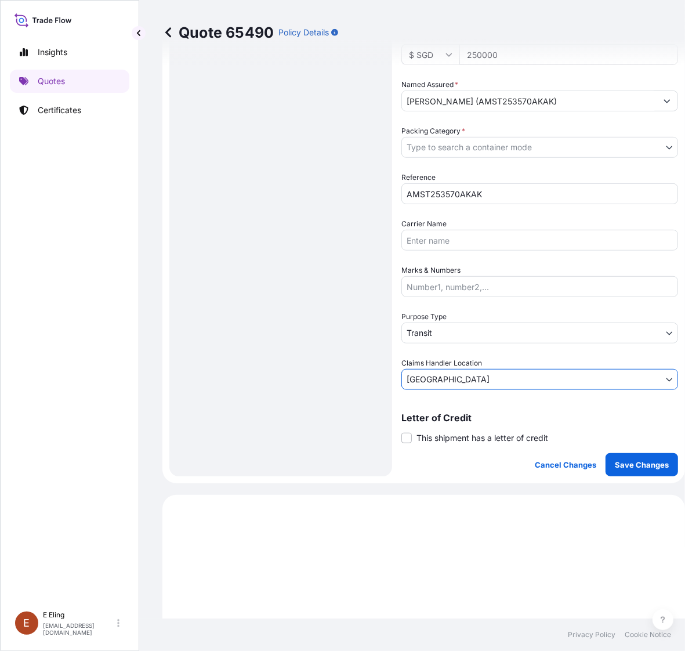
click at [444, 324] on body "Insights Quotes Certificates [PERSON_NAME] [EMAIL_ADDRESS][DOMAIN_NAME] Quote 6…" at bounding box center [342, 325] width 685 height 651
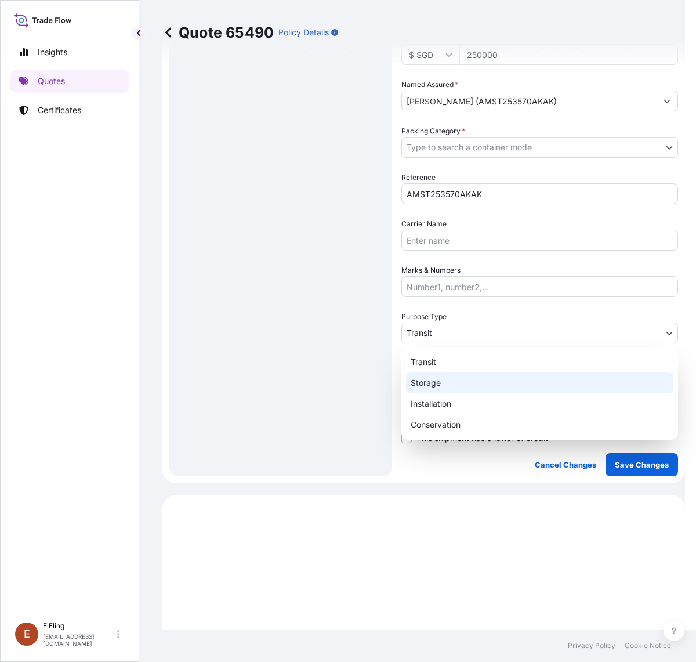
click at [441, 377] on div "Storage" at bounding box center [539, 382] width 267 height 21
select select "Storage"
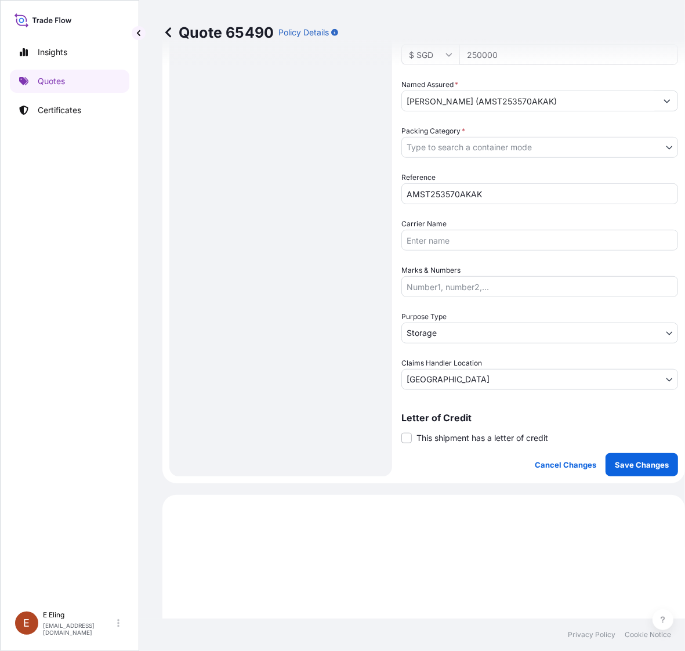
click at [466, 440] on span "This shipment has a letter of credit" at bounding box center [482, 438] width 132 height 12
click at [401, 431] on input "This shipment has a letter of credit" at bounding box center [401, 431] width 0 height 0
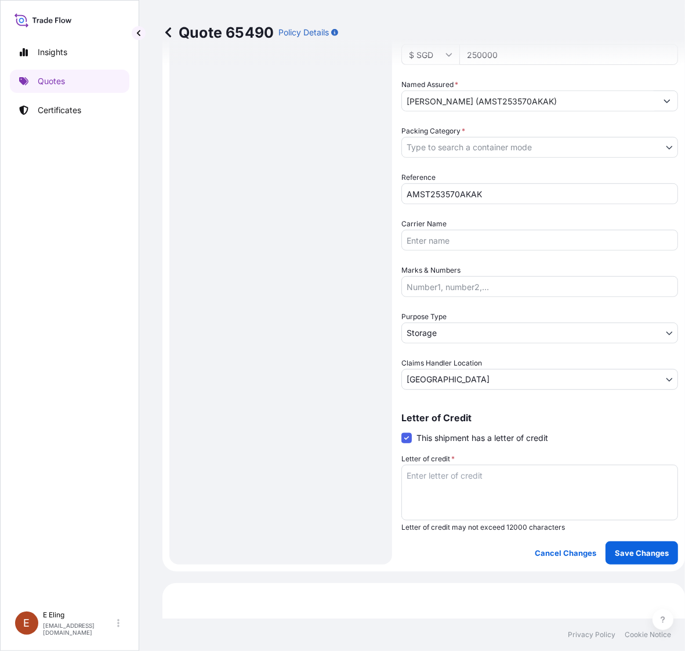
click at [404, 434] on span at bounding box center [406, 438] width 10 height 10
click at [401, 431] on input "This shipment has a letter of credit" at bounding box center [401, 431] width 0 height 0
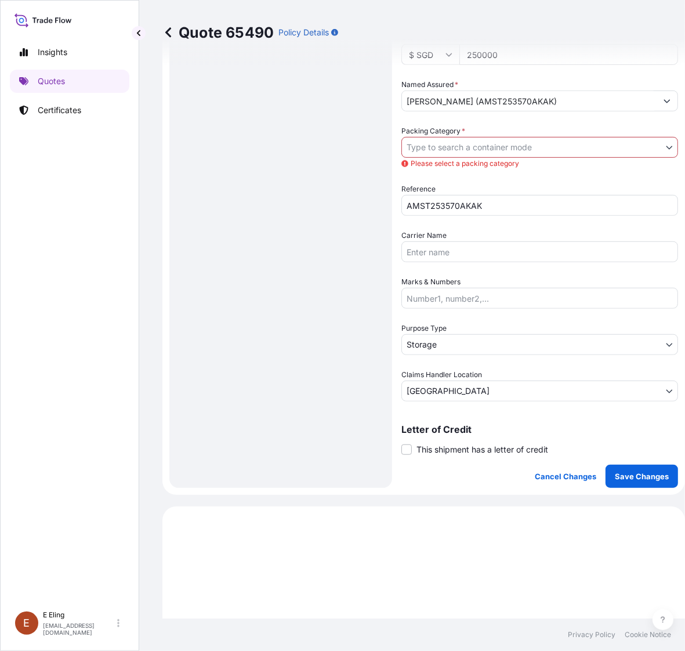
click at [495, 139] on body "Insights Quotes Certificates [PERSON_NAME] [EMAIL_ADDRESS][DOMAIN_NAME] Quote 6…" at bounding box center [342, 325] width 685 height 651
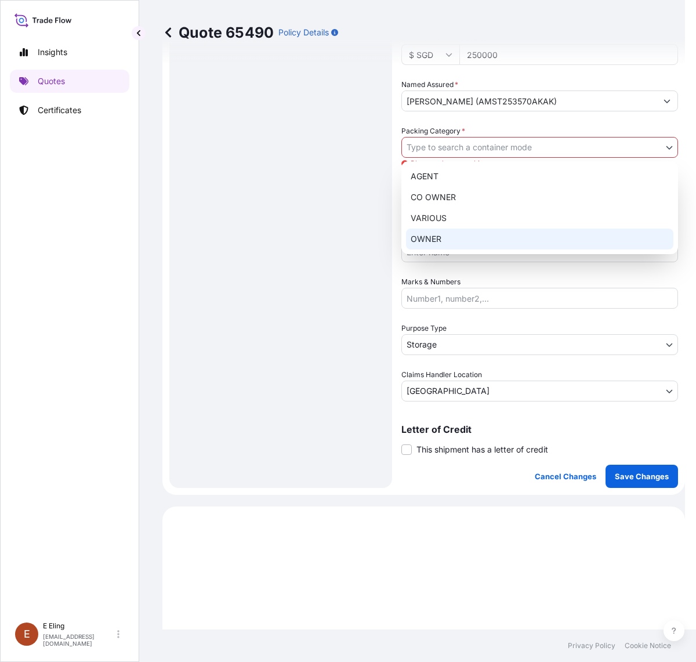
click at [456, 234] on div "OWNER" at bounding box center [539, 238] width 267 height 21
select select "27"
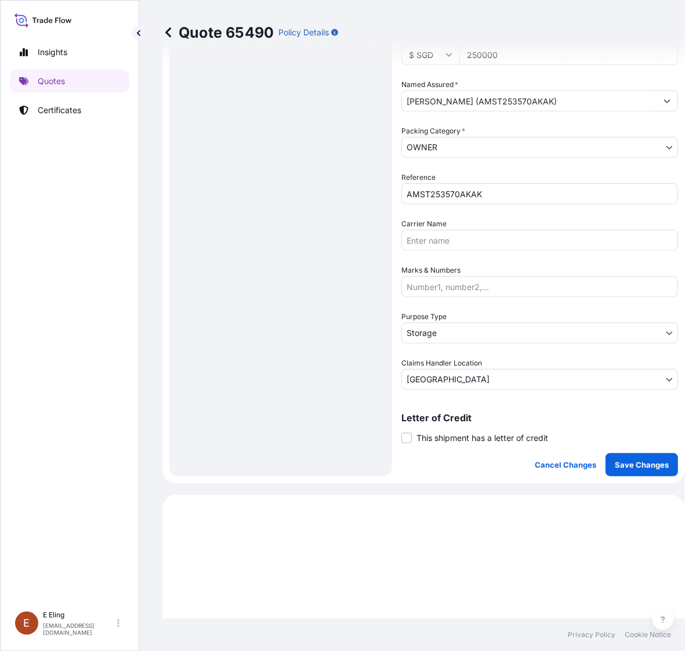
click at [476, 435] on span "This shipment has a letter of credit" at bounding box center [482, 438] width 132 height 12
click at [401, 431] on input "This shipment has a letter of credit" at bounding box center [401, 431] width 0 height 0
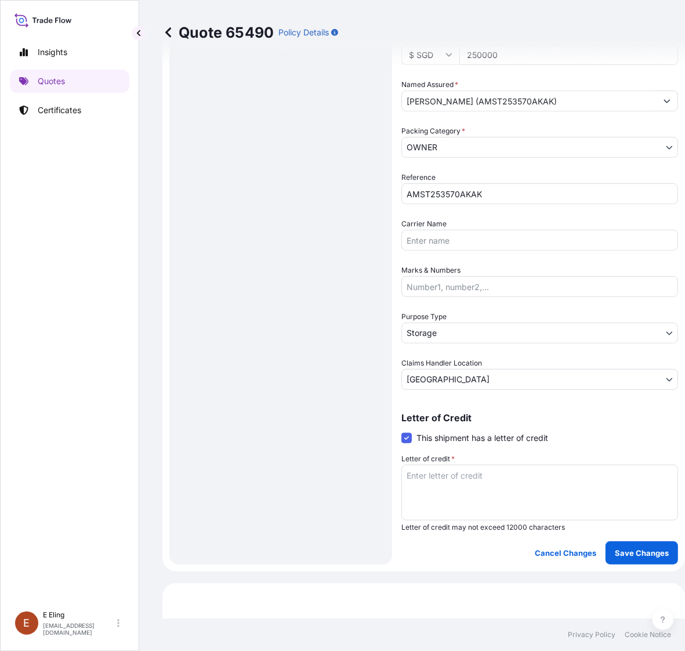
click at [470, 469] on textarea "Letter of credit *" at bounding box center [539, 492] width 277 height 56
drag, startPoint x: 467, startPoint y: 471, endPoint x: 237, endPoint y: 482, distance: 231.1
click at [237, 482] on form "Route Details Place of loading Road / [GEOGRAPHIC_DATA] / Inland Origin * [STRE…" at bounding box center [423, 157] width 522 height 829
paste textarea "Storage Period: [DATE] to [DATE] (till further notice)"
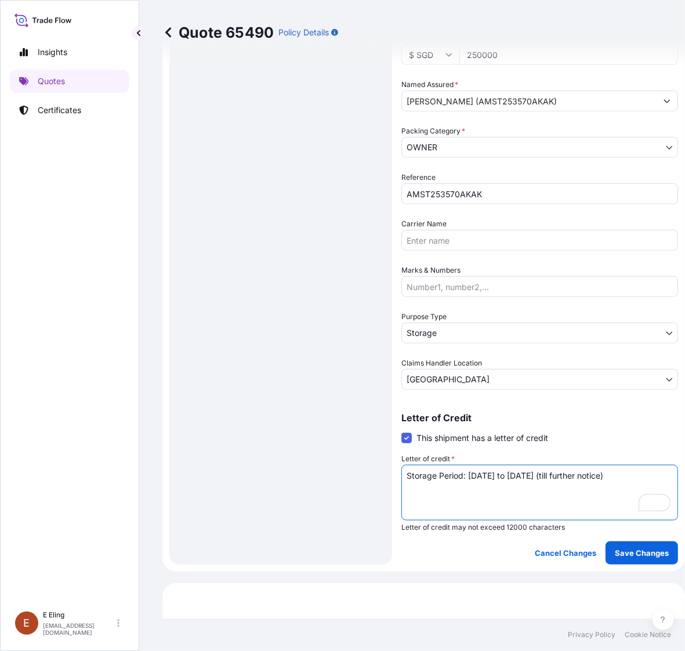
click at [477, 474] on textarea "Storage Period: [DATE] to [DATE] (till further notice)" at bounding box center [539, 492] width 277 height 56
type textarea "Storage Period: [DATE] to [DATE] (till further notice)"
click at [620, 557] on button "Save Changes" at bounding box center [641, 552] width 72 height 23
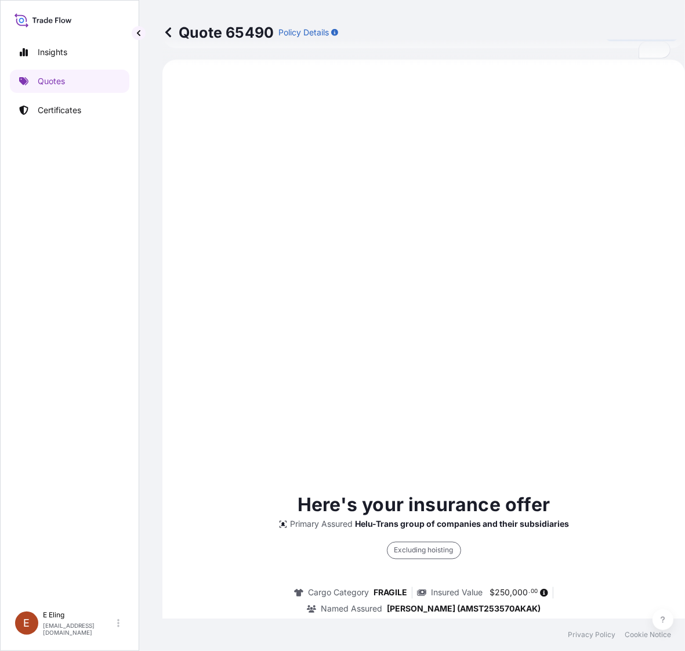
scroll to position [845, 0]
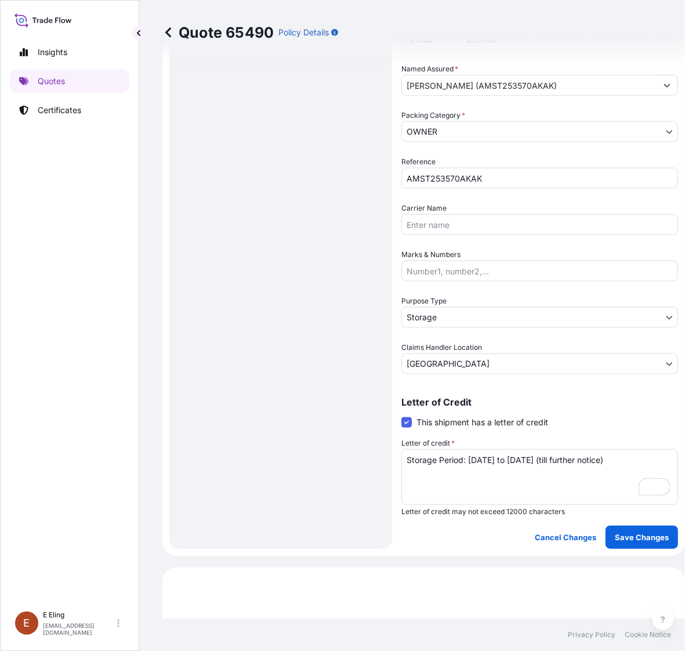
select select "LAND"
select select "Storage"
select select "[GEOGRAPHIC_DATA]"
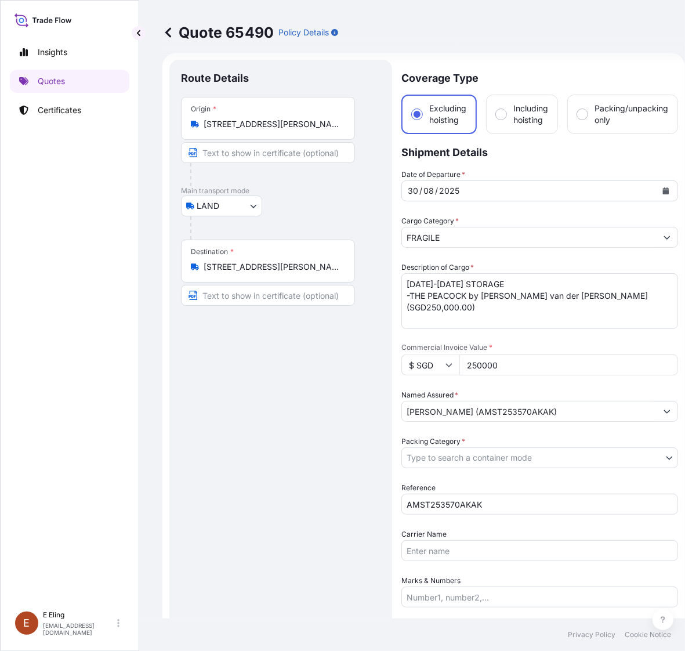
scroll to position [0, 0]
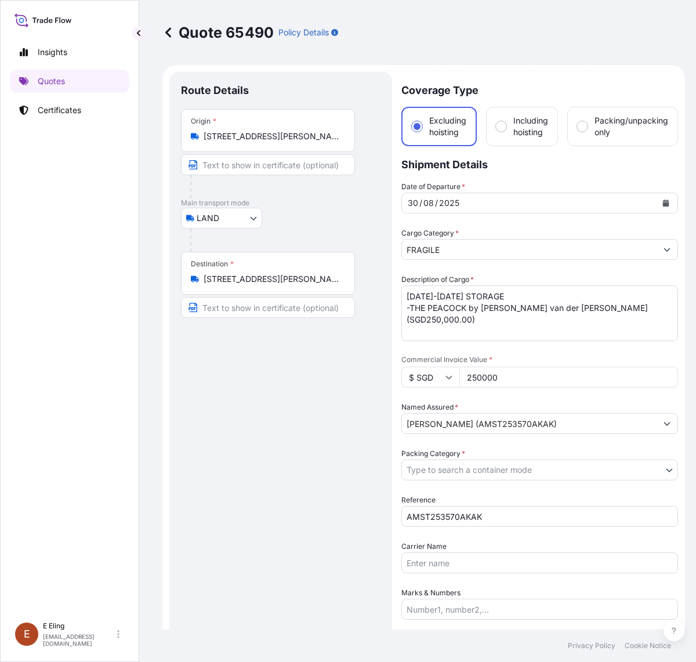
click at [227, 221] on body "Insights Quotes Certificates [PERSON_NAME] [EMAIL_ADDRESS][DOMAIN_NAME] Quote 6…" at bounding box center [348, 331] width 696 height 662
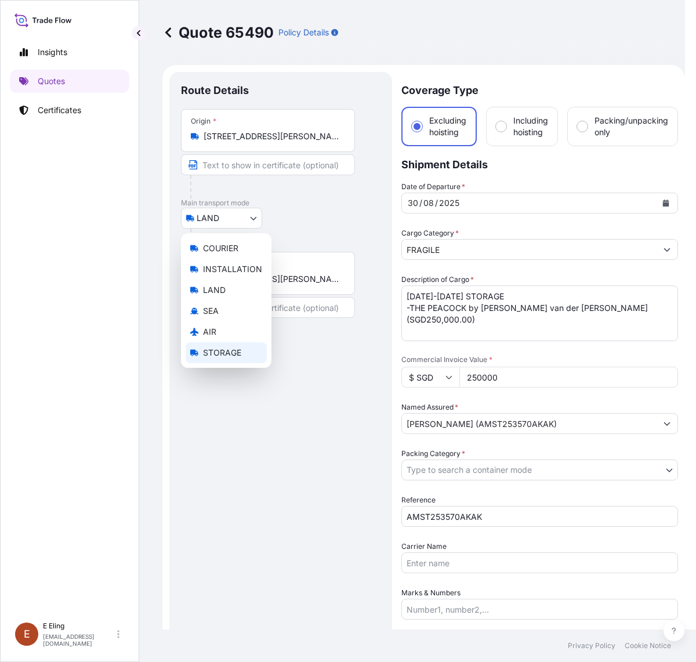
click at [230, 347] on span "STORAGE" at bounding box center [222, 353] width 38 height 12
select select "STORAGE"
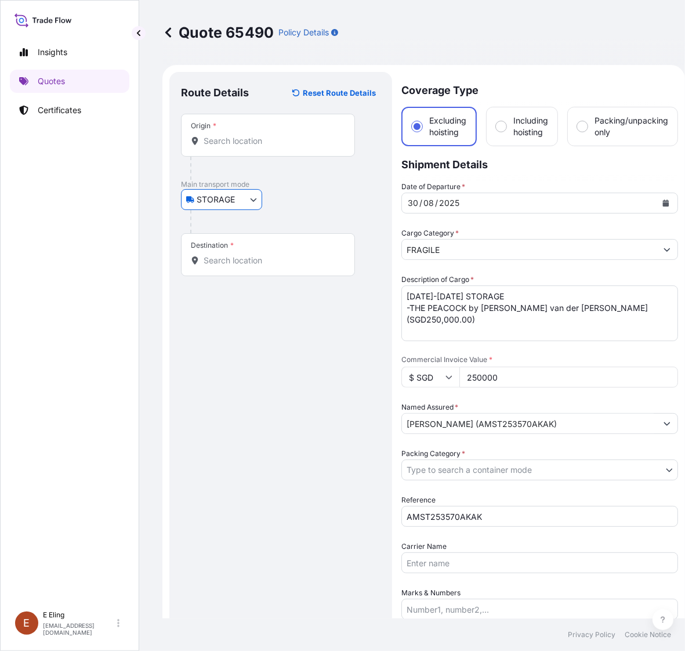
click at [233, 130] on div "Origin *" at bounding box center [268, 135] width 174 height 43
click at [233, 135] on input "Origin *" at bounding box center [272, 141] width 137 height 12
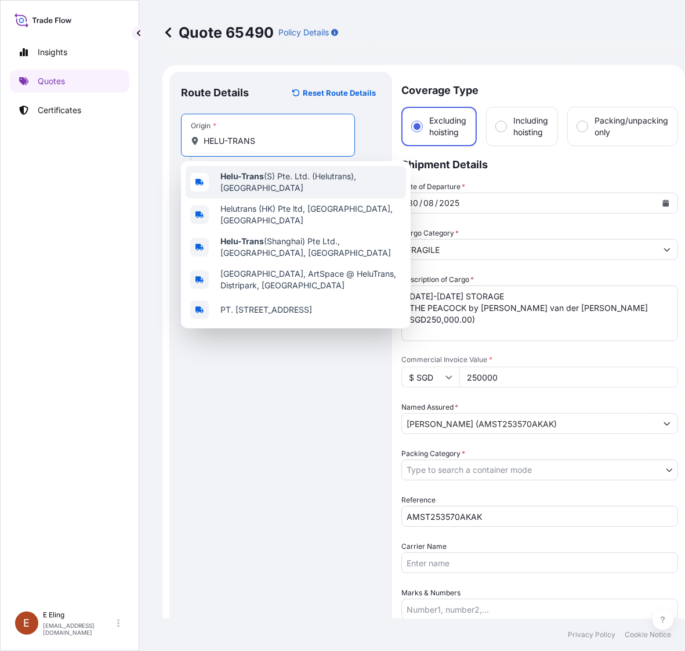
click at [258, 180] on b "Helu-Trans" at bounding box center [241, 176] width 43 height 10
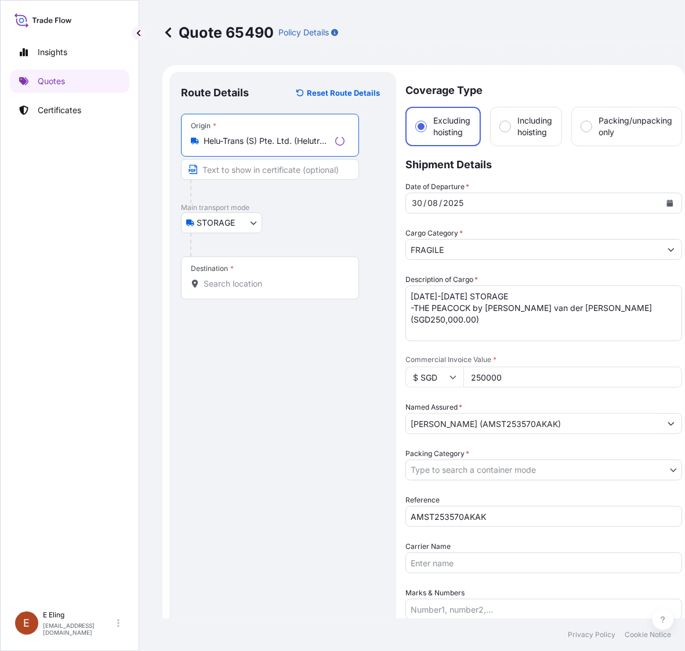
type input "Helu-Trans (S) Pte. Ltd. (Helutrans), [GEOGRAPHIC_DATA]"
click at [241, 285] on input "Destination *" at bounding box center [274, 284] width 141 height 12
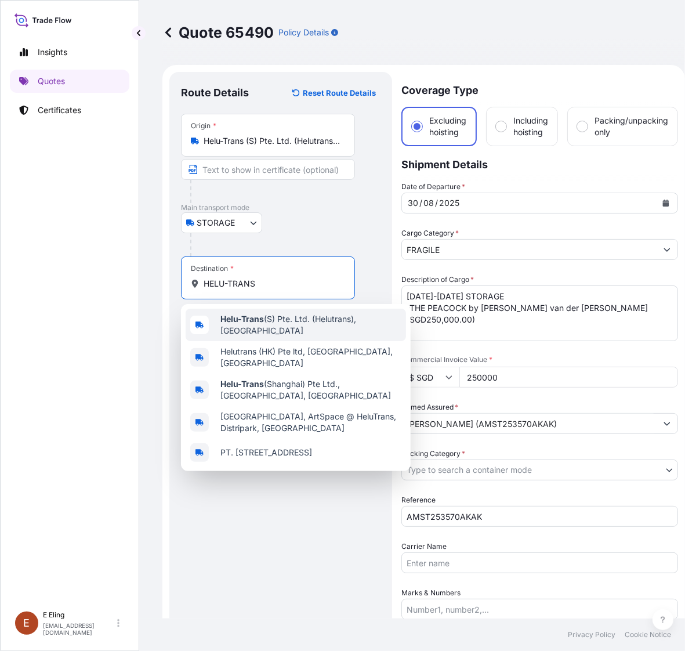
click at [254, 316] on span "Helu-Trans (S) Pte. Ltd. (Helutrans), [GEOGRAPHIC_DATA]" at bounding box center [310, 324] width 181 height 23
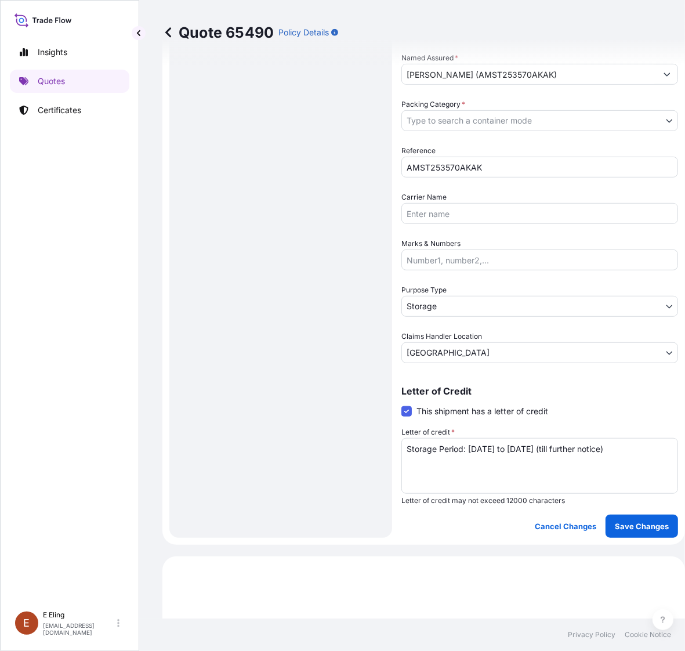
scroll to position [362, 0]
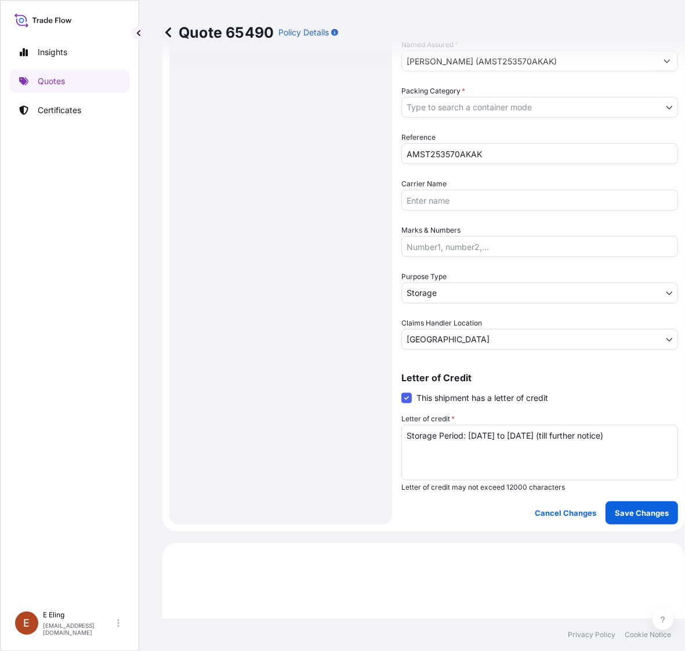
type input "Helu-Trans (S) Pte. Ltd. (Helutrans), [GEOGRAPHIC_DATA]"
click at [441, 108] on body "5 options available. 0 options available. 5 options available. Insights Quotes …" at bounding box center [342, 325] width 685 height 651
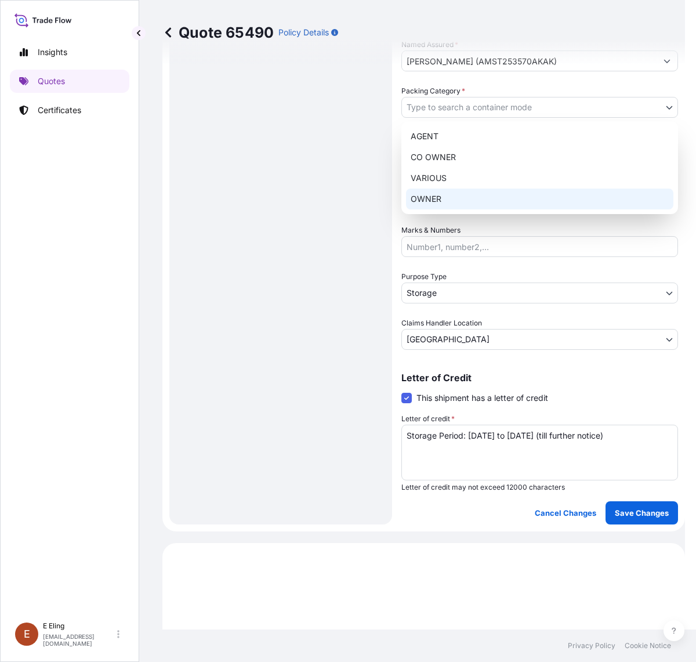
click at [447, 193] on div "OWNER" at bounding box center [539, 198] width 267 height 21
select select "27"
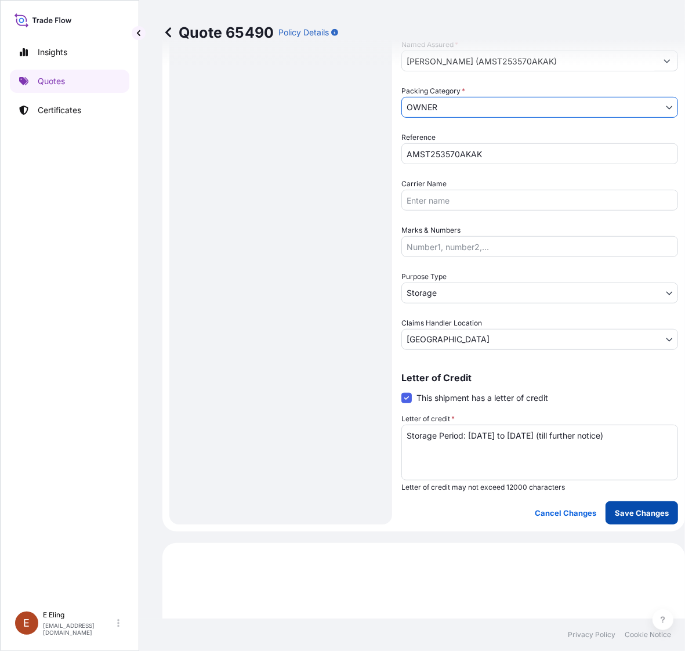
click at [642, 513] on p "Save Changes" at bounding box center [642, 513] width 54 height 12
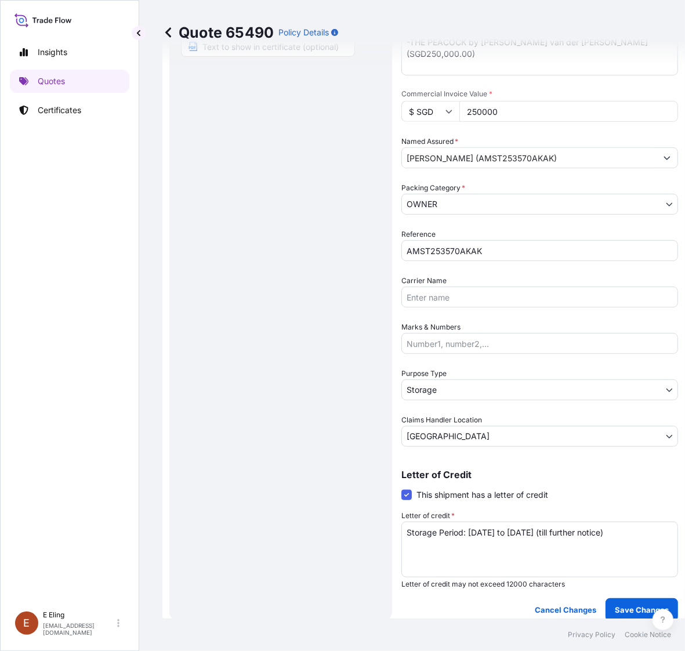
select select "STORAGE"
select select "Storage"
select select "[GEOGRAPHIC_DATA]"
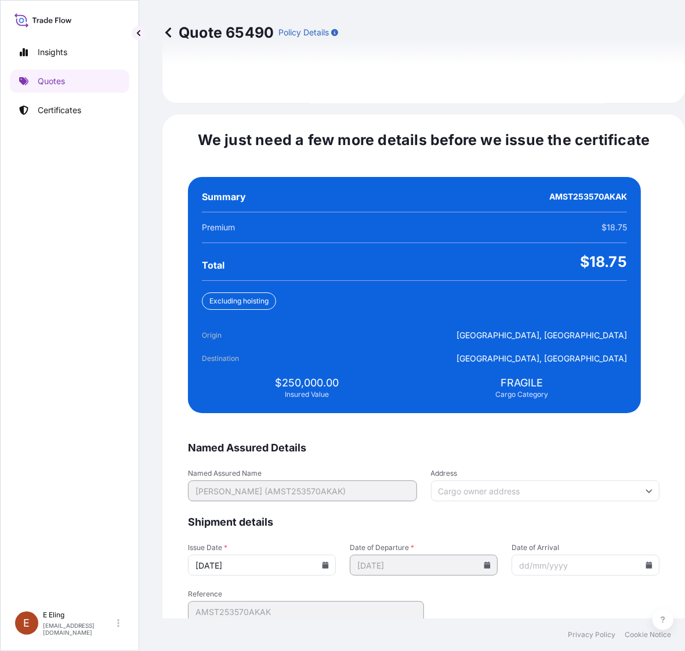
scroll to position [2550, 0]
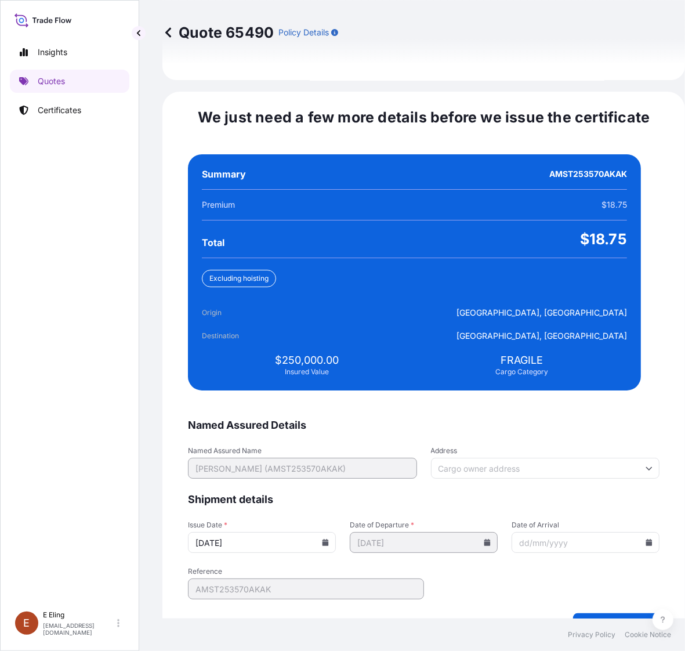
click at [329, 539] on icon at bounding box center [325, 542] width 6 height 7
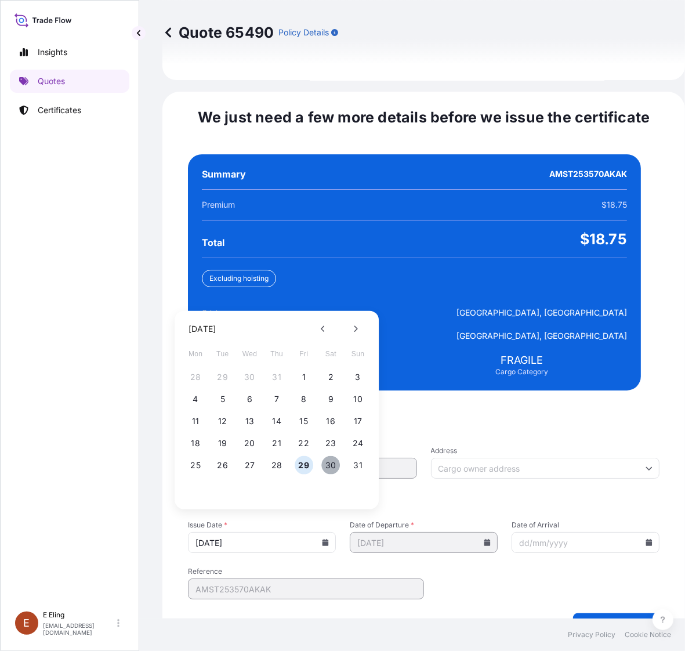
click at [323, 457] on button "30" at bounding box center [331, 465] width 19 height 19
type input "[DATE]"
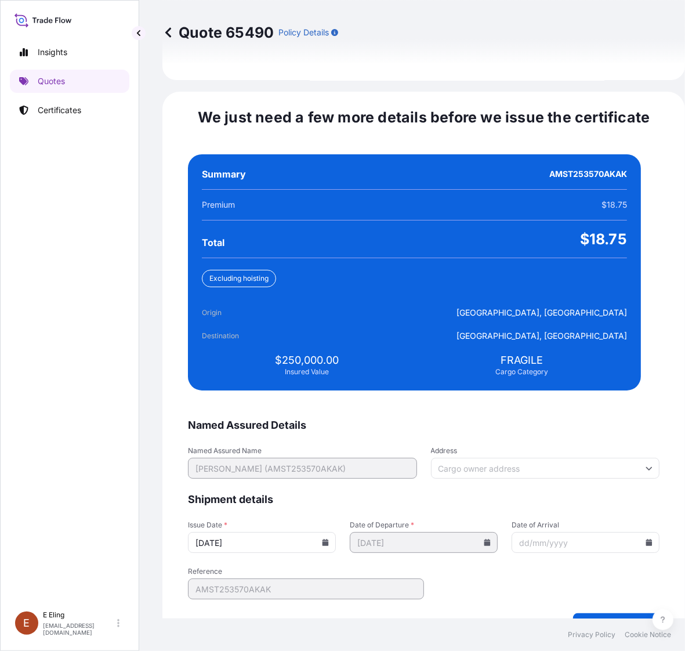
click at [646, 539] on icon at bounding box center [649, 542] width 6 height 7
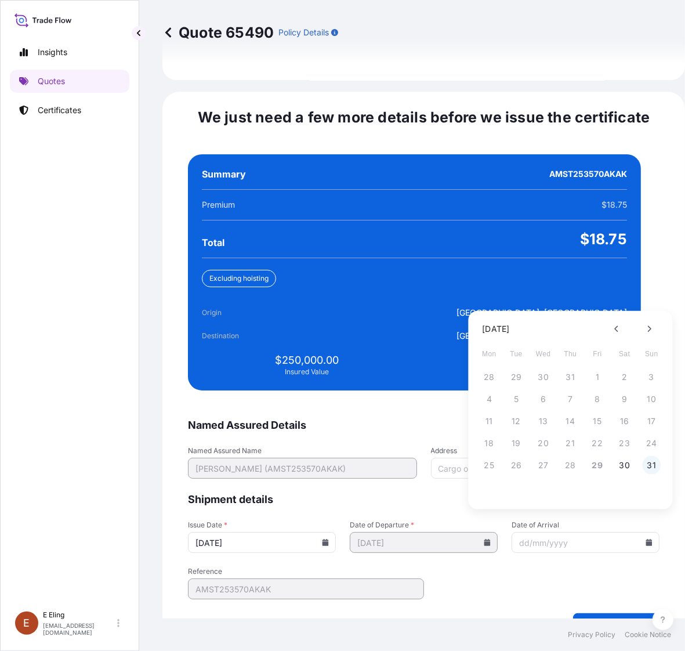
click at [653, 456] on button "31" at bounding box center [651, 465] width 19 height 19
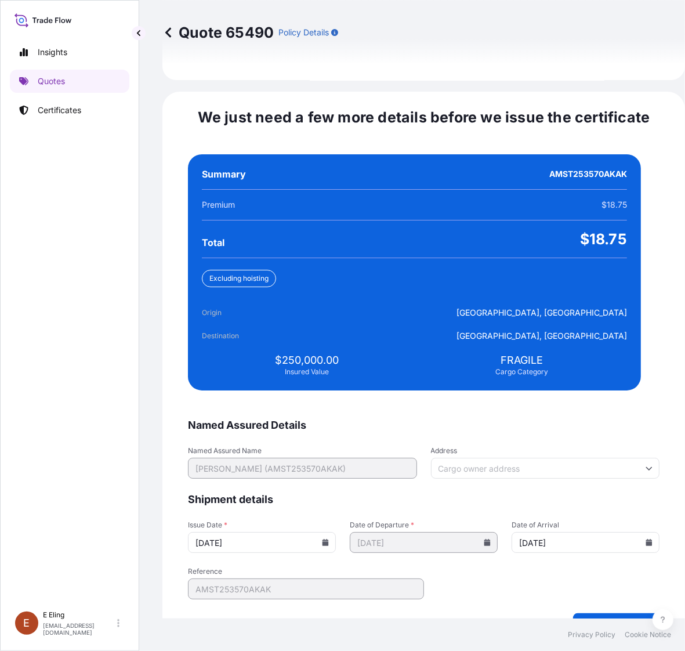
type input "[DATE]"
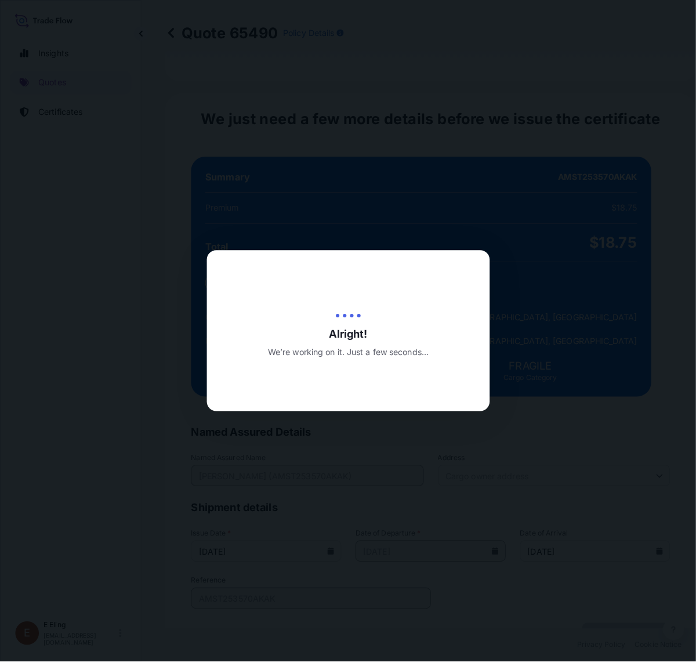
scroll to position [0, 0]
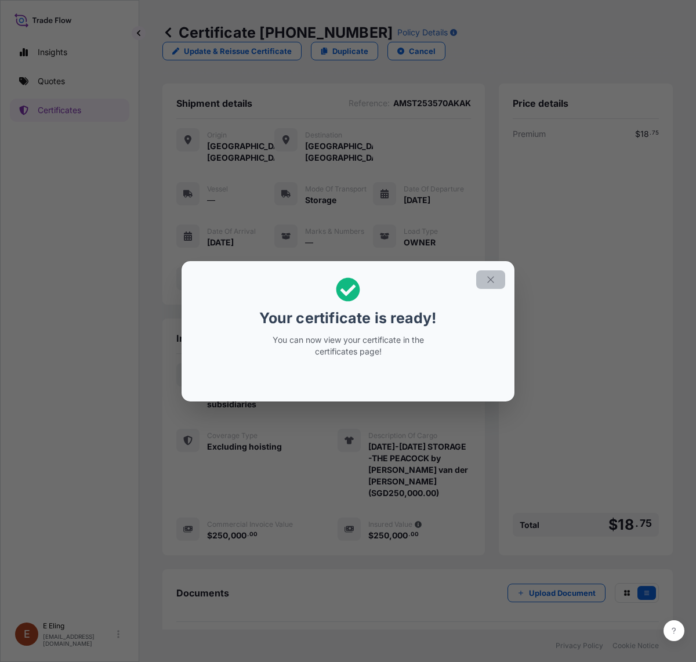
click at [491, 273] on button "button" at bounding box center [490, 279] width 29 height 19
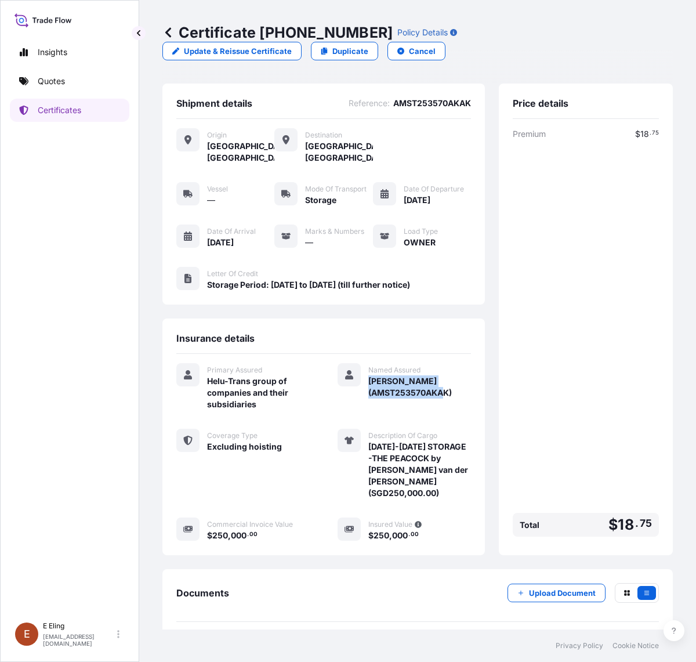
drag, startPoint x: 363, startPoint y: 379, endPoint x: 477, endPoint y: 401, distance: 115.8
click at [477, 401] on div "Shipment details Reference : AMST253570AKAK Origin [GEOGRAPHIC_DATA], [GEOGRAPH…" at bounding box center [417, 319] width 510 height 471
copy span "[PERSON_NAME] (AMST253570AKAK)"
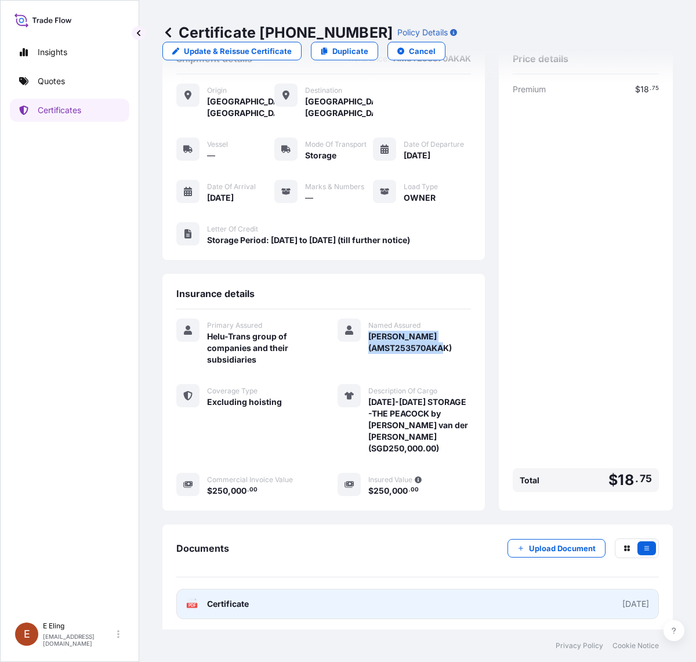
click at [323, 589] on link "PDF Certificate [DATE]" at bounding box center [417, 604] width 482 height 30
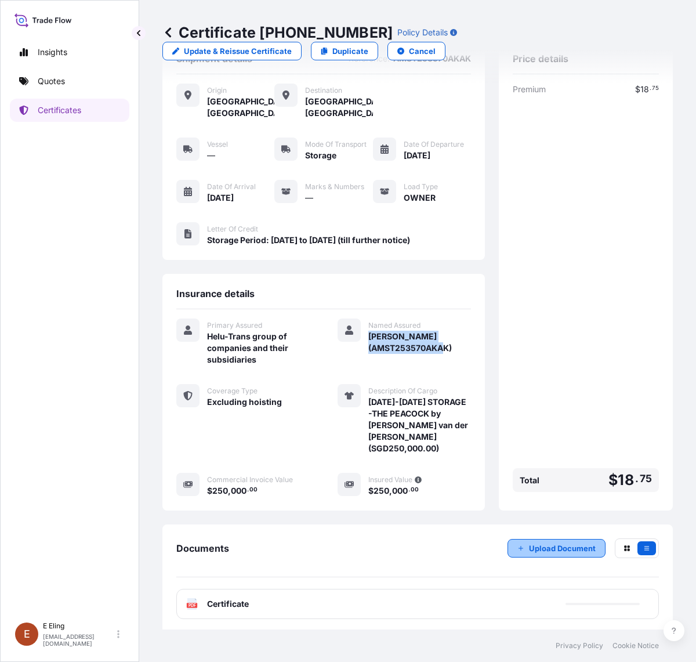
click at [507, 544] on button "Upload Document" at bounding box center [556, 548] width 98 height 19
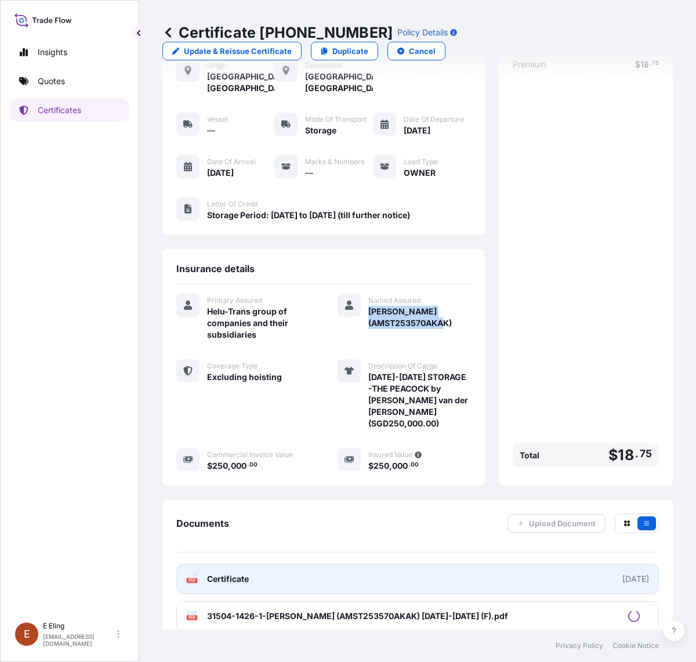
scroll to position [82, 0]
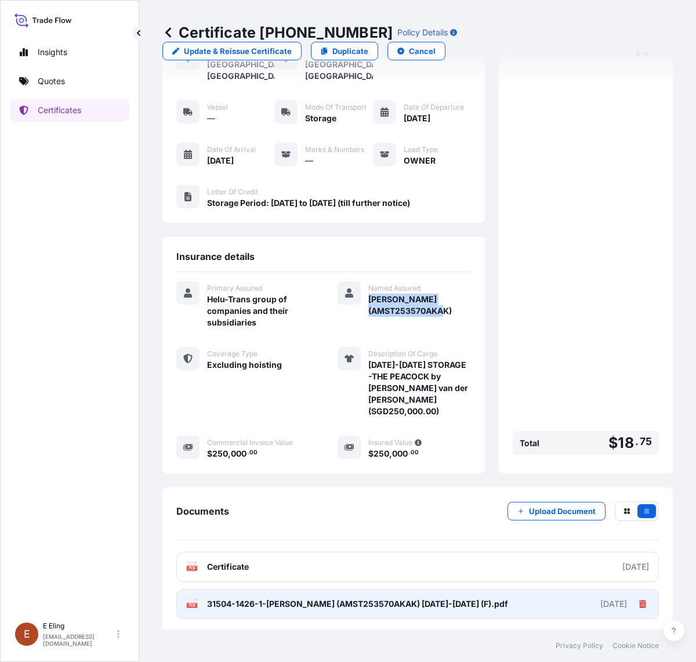
click at [638, 600] on icon at bounding box center [642, 604] width 8 height 8
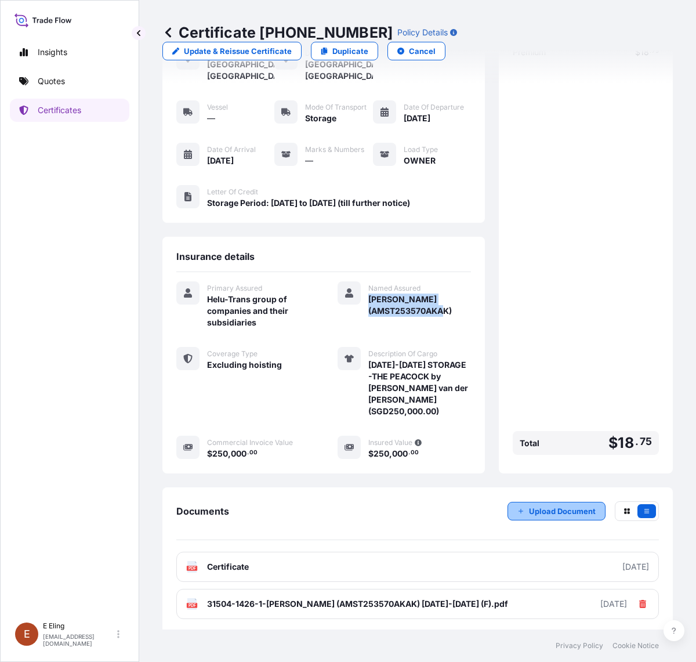
scroll to position [45, 0]
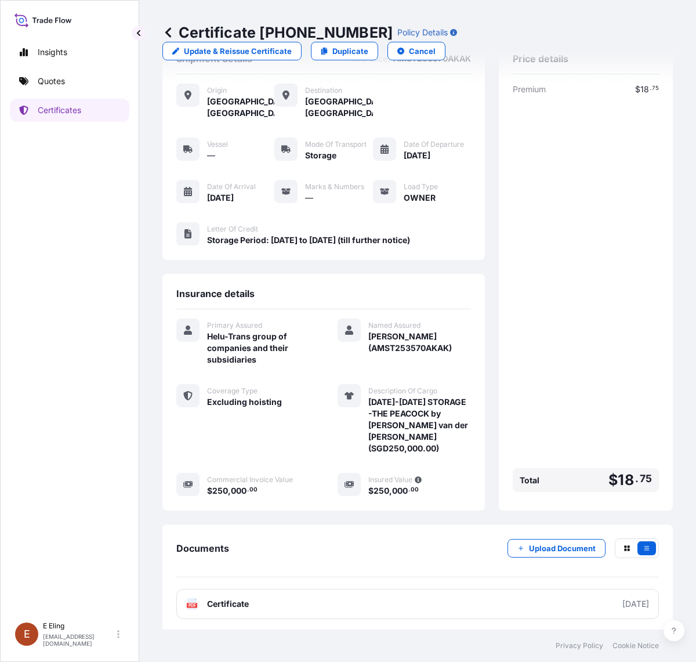
click at [565, 509] on div "Shipment details Reference : AMST253570AKAK Origin [GEOGRAPHIC_DATA], [GEOGRAPH…" at bounding box center [417, 336] width 510 height 594
click at [557, 550] on button "Upload Document" at bounding box center [556, 548] width 98 height 19
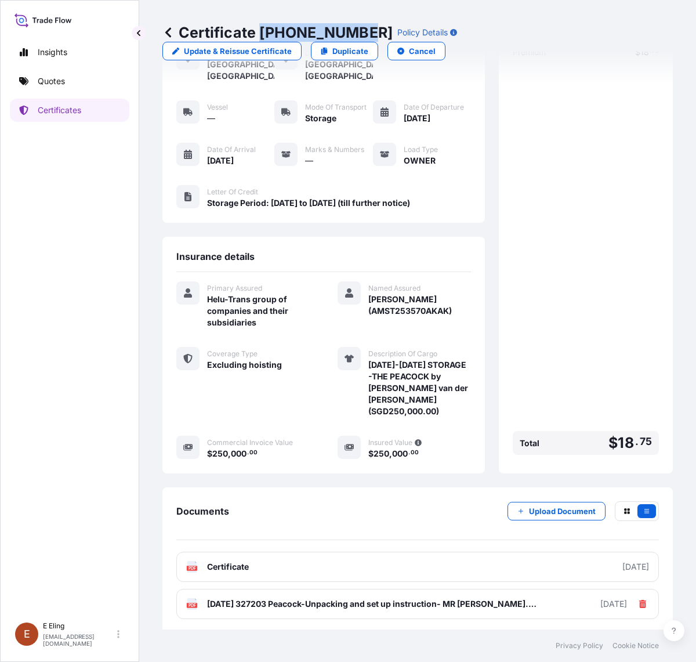
drag, startPoint x: 261, startPoint y: 30, endPoint x: 360, endPoint y: 30, distance: 99.2
click at [360, 30] on p "Certificate [PHONE_NUMBER]" at bounding box center [277, 32] width 230 height 19
copy p "[PHONE_NUMBER]"
click at [366, 493] on div "Documents Upload Document PDF Certificate [DATE] PDF [DATE] 327203 Peacock-Unpa…" at bounding box center [417, 560] width 510 height 146
click at [529, 361] on div "Premium $ 18 . 75 Total $ 18 . 75" at bounding box center [586, 252] width 146 height 413
